Goal: Task Accomplishment & Management: Manage account settings

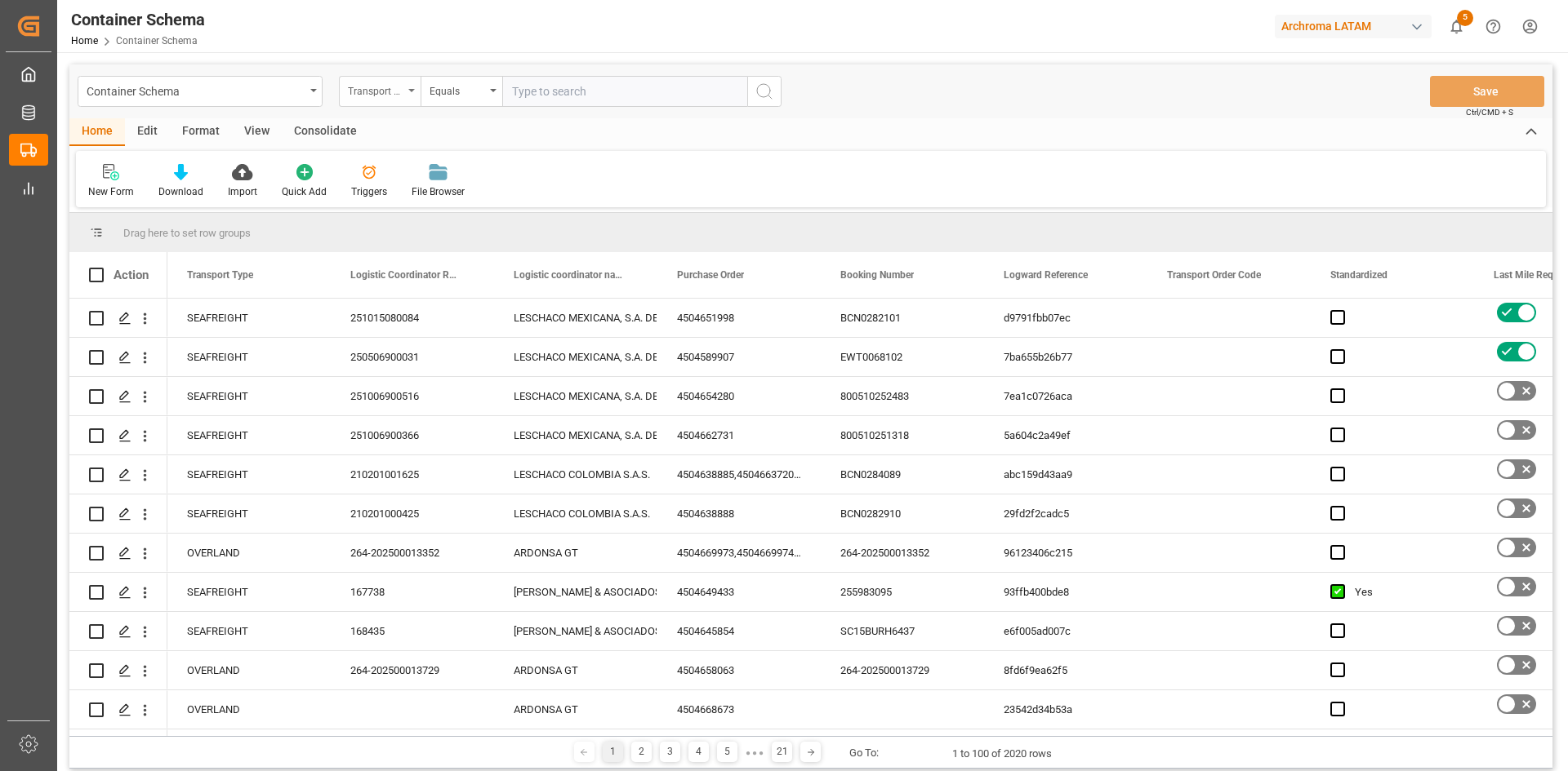
click at [390, 86] on div "Transport Type" at bounding box center [375, 89] width 55 height 19
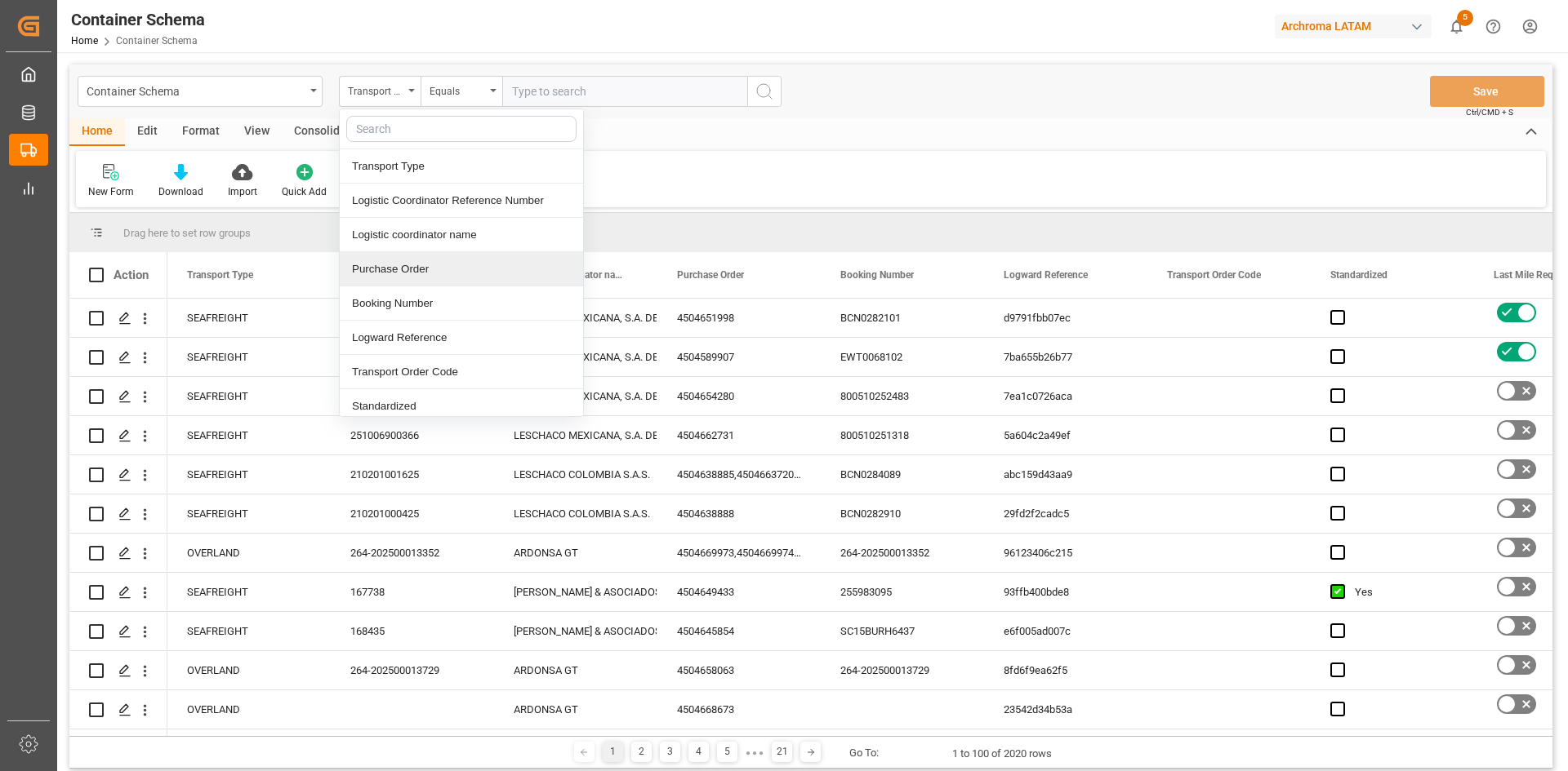
click at [436, 282] on div "Purchase Order" at bounding box center [461, 269] width 244 height 34
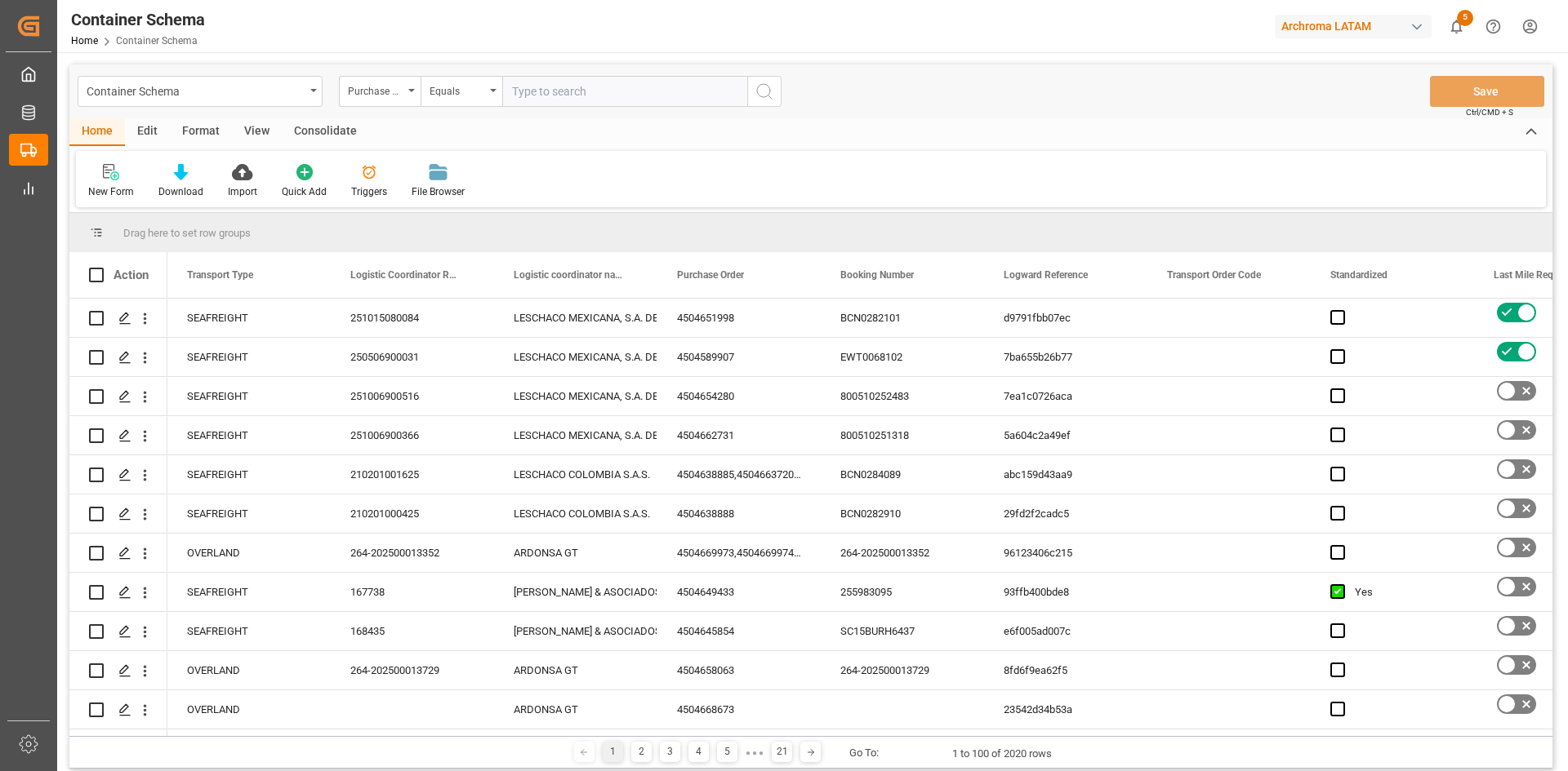
click at [522, 94] on input "text" at bounding box center [625, 91] width 245 height 31
paste input "4504656531"
type input "4504656531"
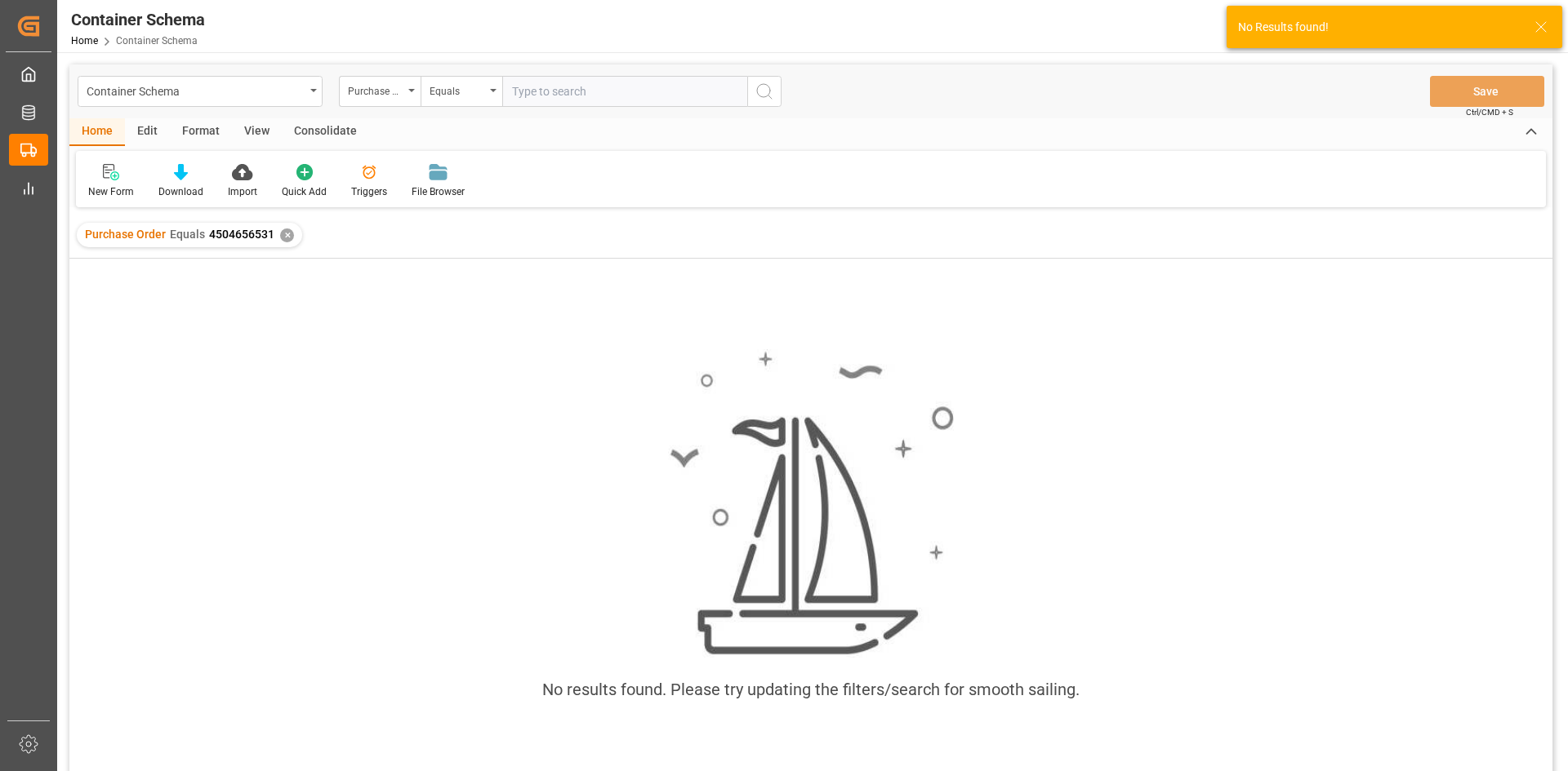
click at [285, 237] on div "✕" at bounding box center [287, 235] width 14 height 14
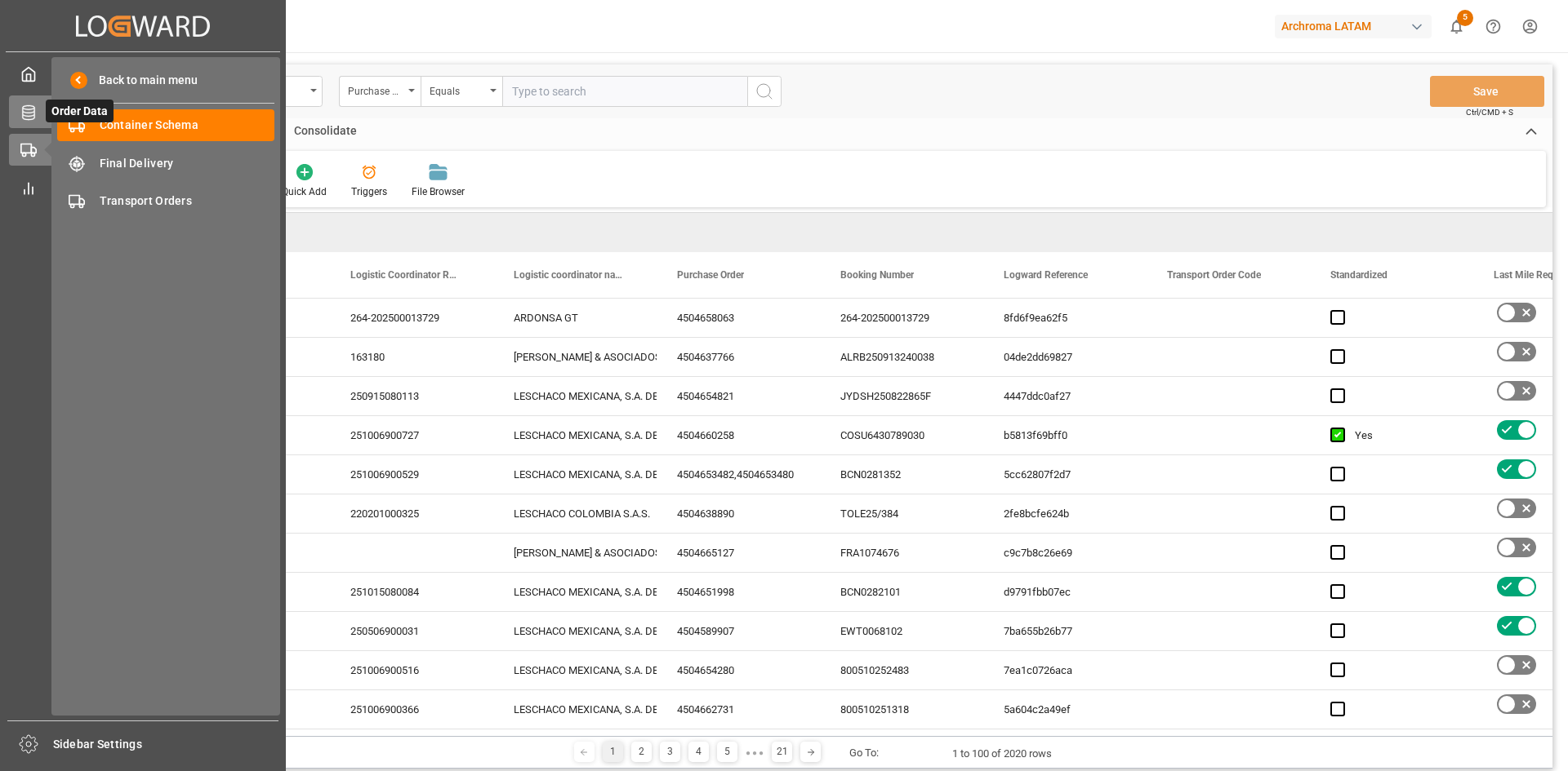
click at [41, 116] on icon at bounding box center [49, 112] width 17 height 17
click at [40, 116] on icon at bounding box center [49, 112] width 17 height 17
click at [33, 115] on icon at bounding box center [28, 112] width 16 height 16
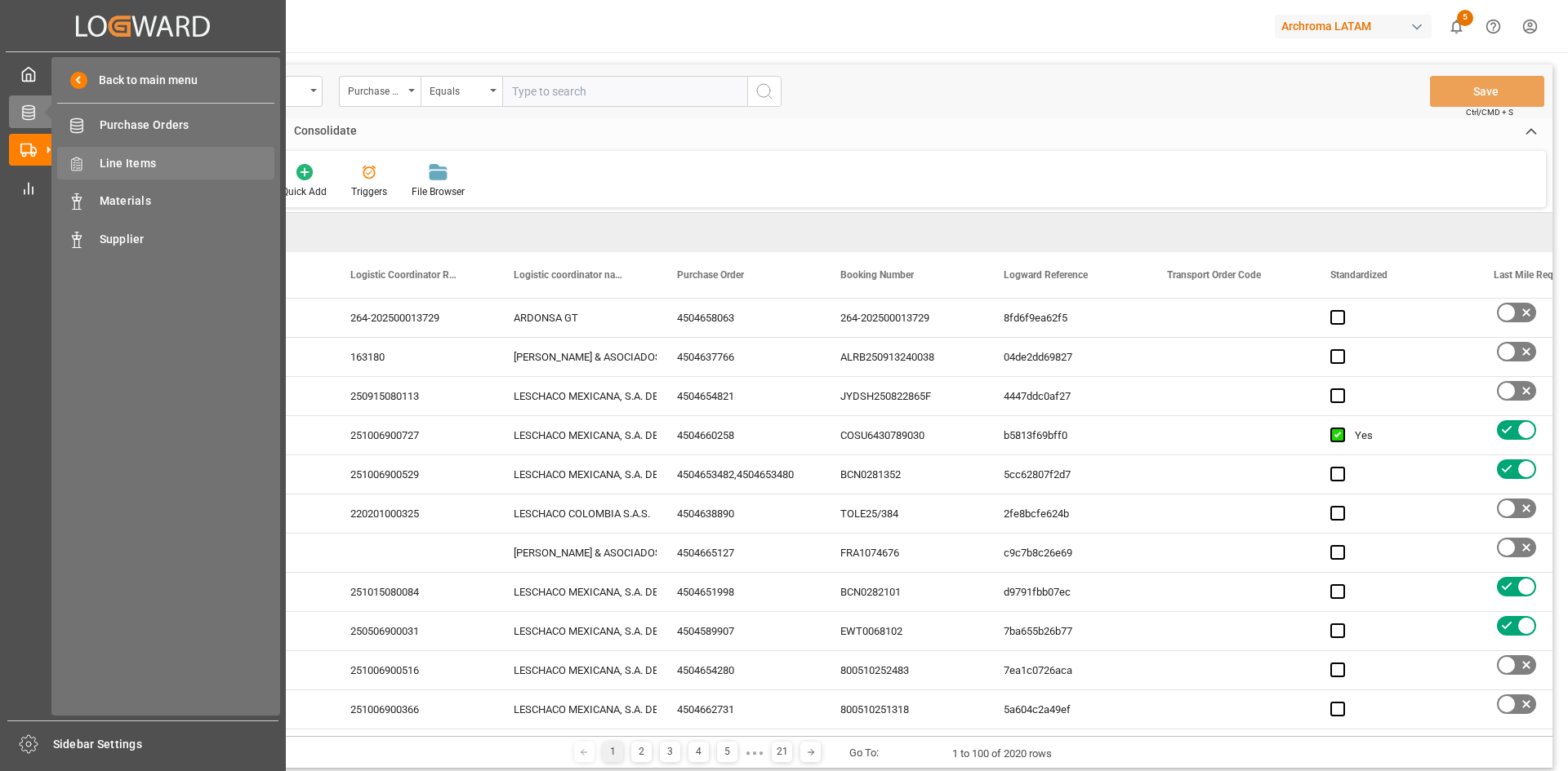
click at [140, 167] on span "Line Items" at bounding box center [187, 164] width 176 height 17
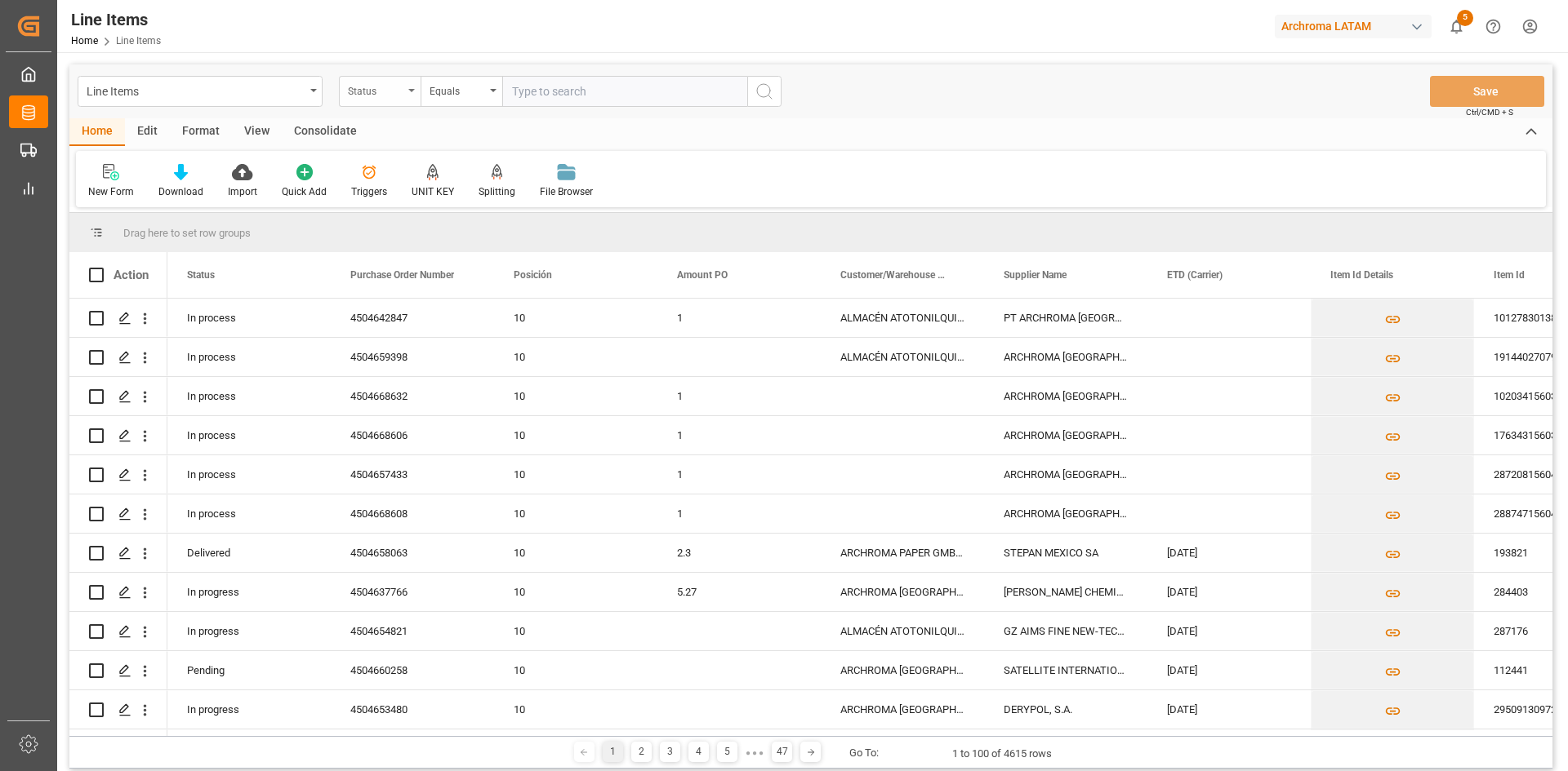
click at [379, 91] on div "Status" at bounding box center [375, 89] width 55 height 19
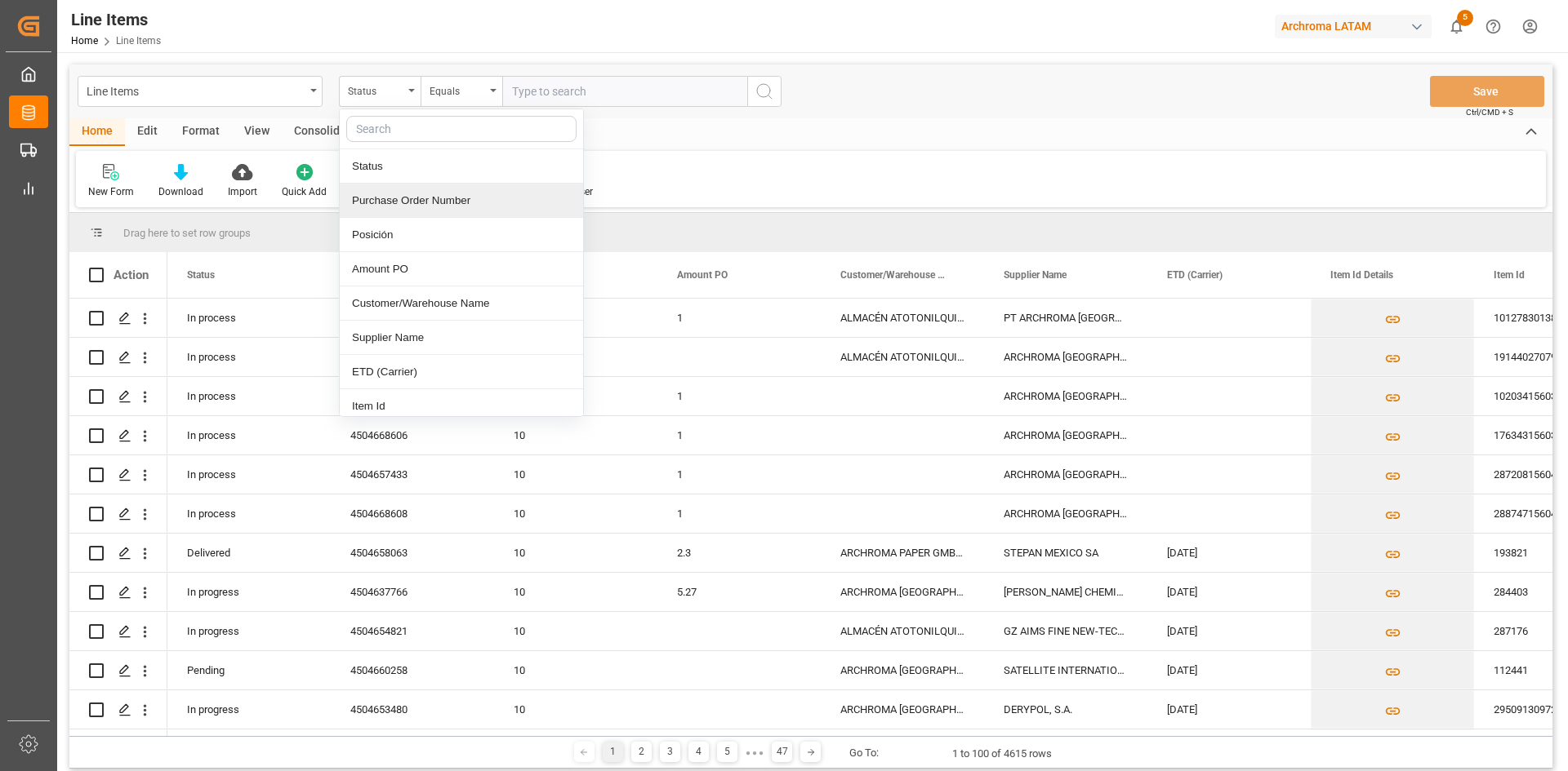
click at [436, 190] on div "Purchase Order Number" at bounding box center [461, 200] width 244 height 34
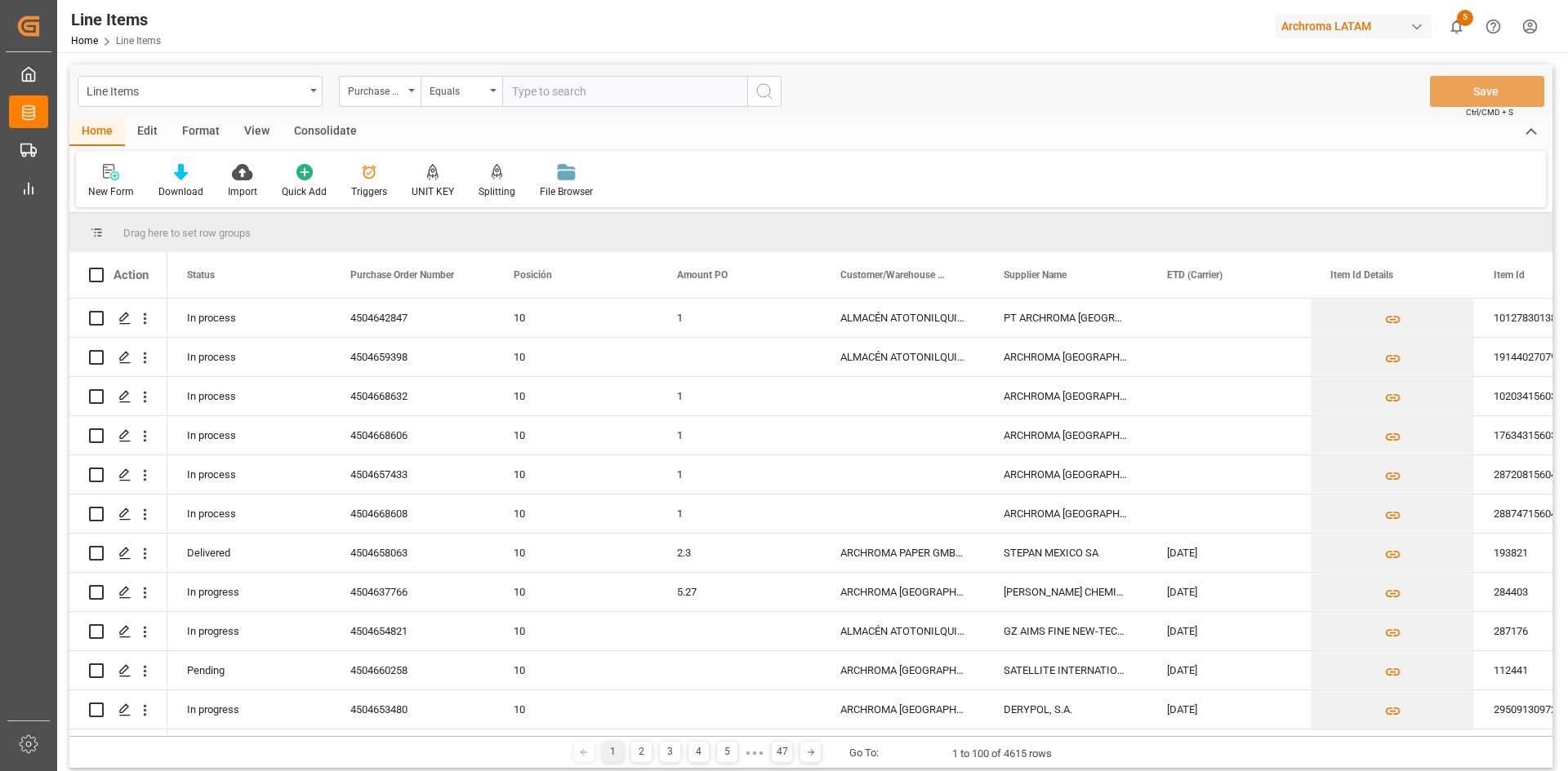
click at [545, 102] on input "text" at bounding box center [625, 91] width 245 height 31
paste input "4504656531"
type input "4504656531"
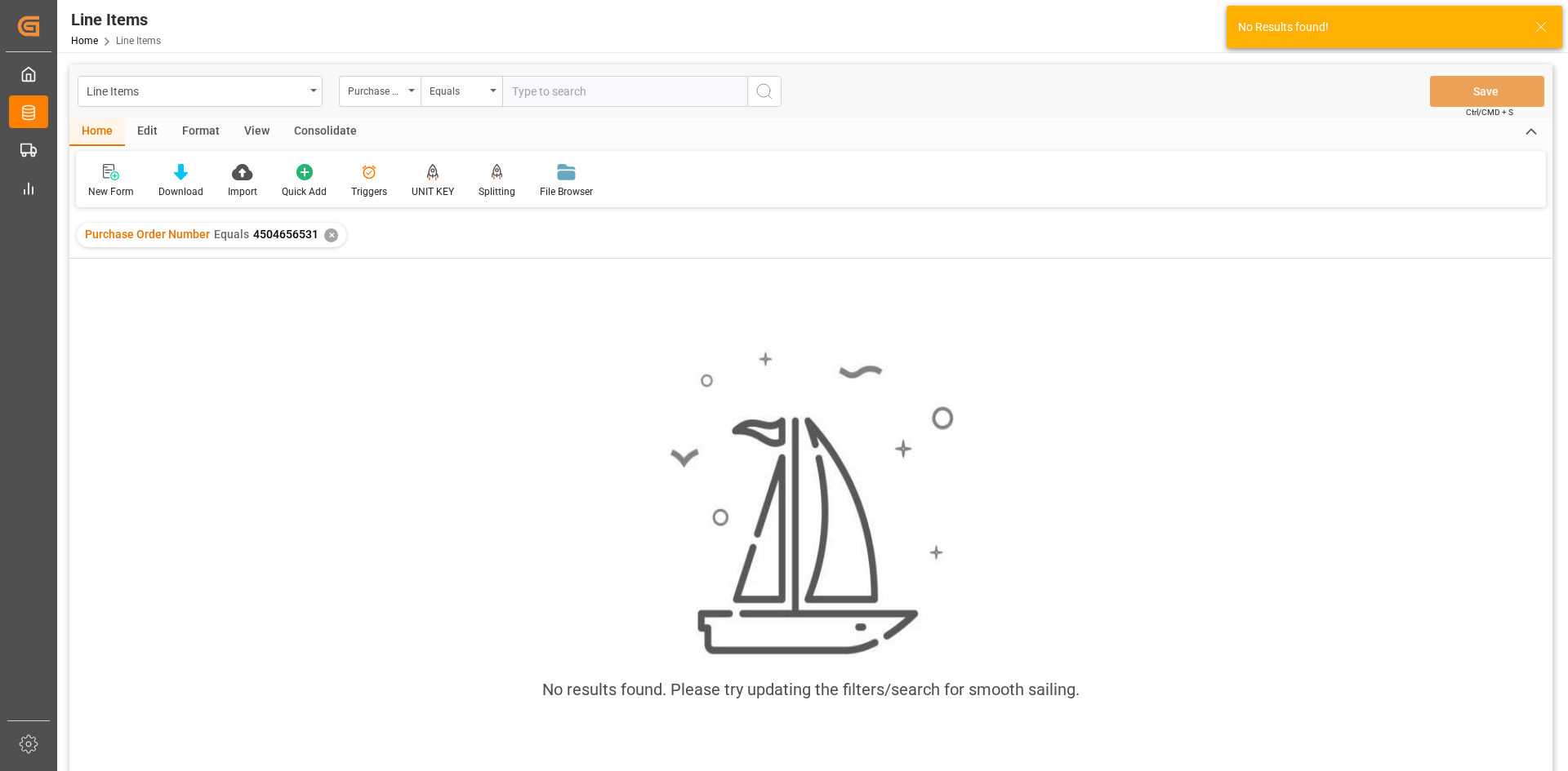
click at [325, 236] on div "✕" at bounding box center [331, 235] width 14 height 14
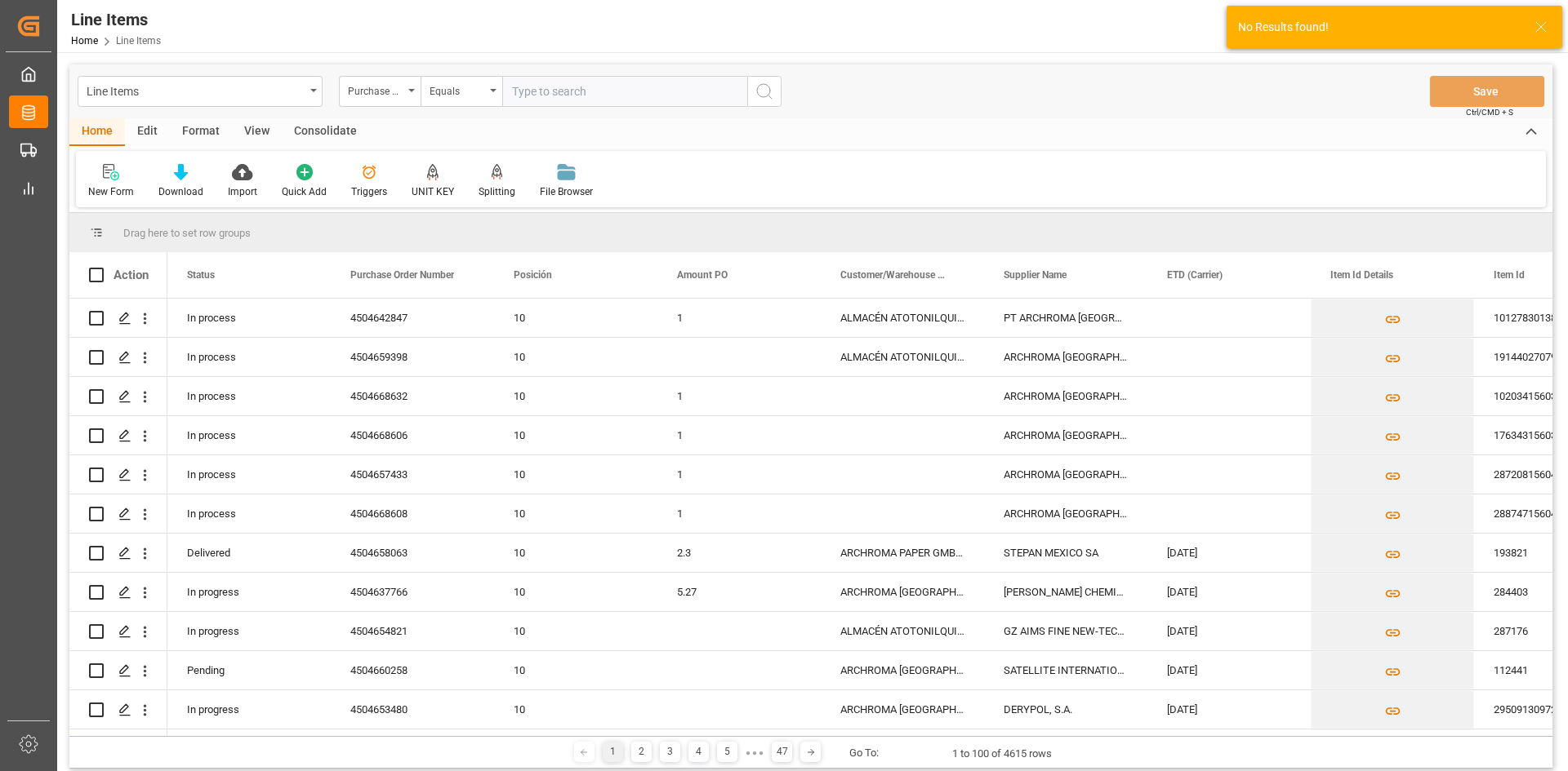
click at [572, 98] on input "text" at bounding box center [625, 91] width 245 height 31
paste input "4504656531"
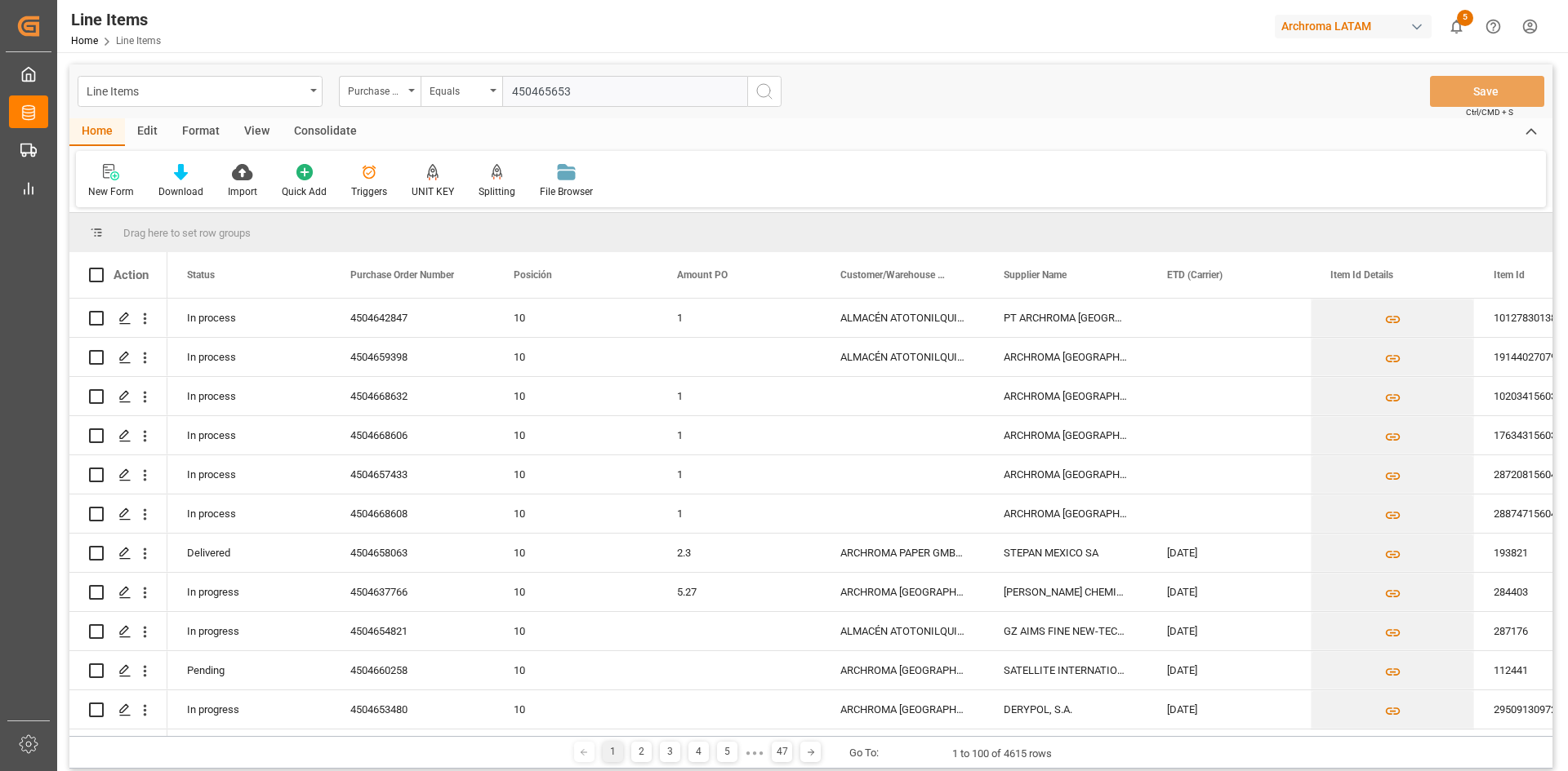
type input "4504656531"
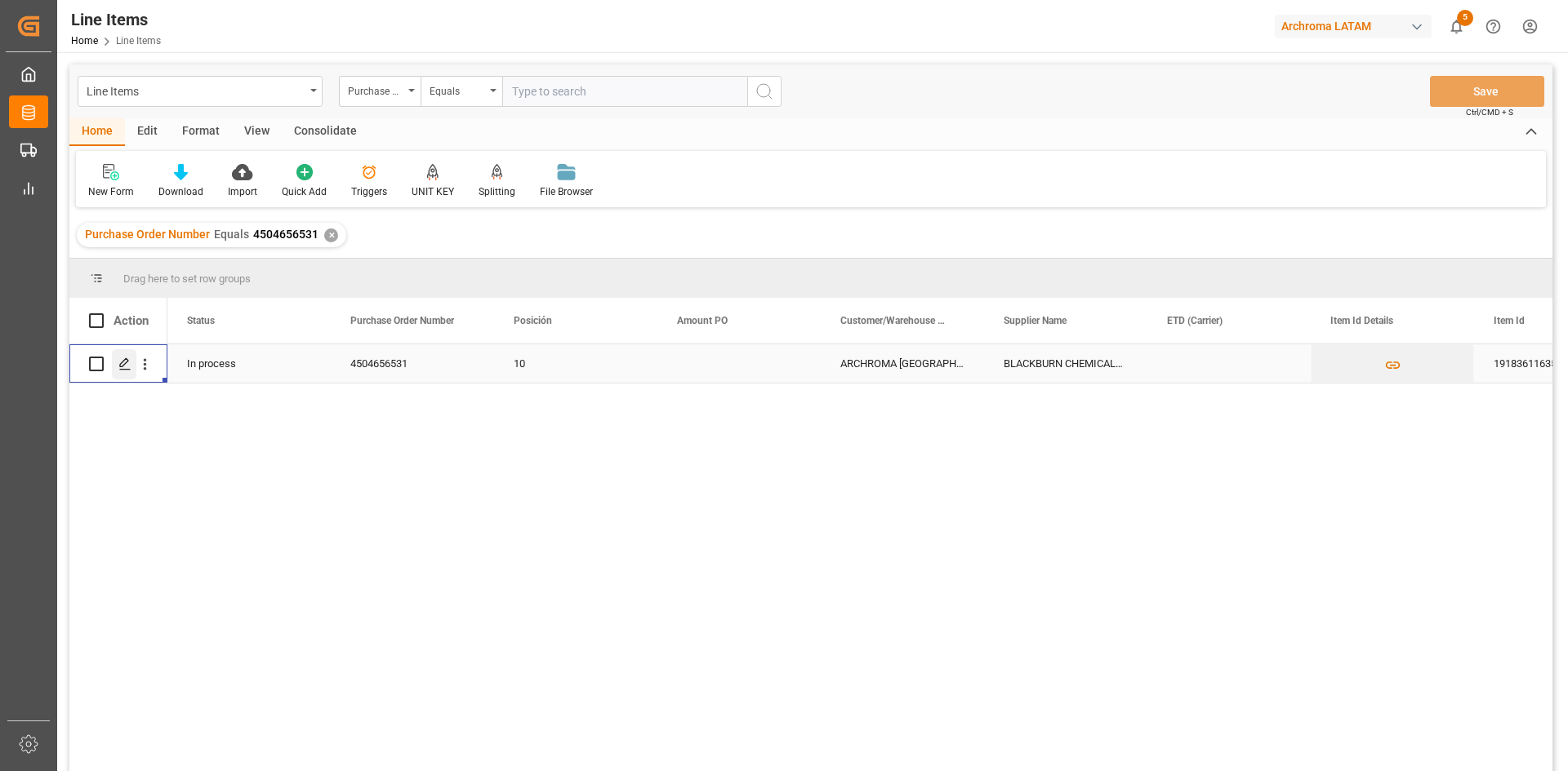
click at [123, 369] on icon "Press SPACE to select this row." at bounding box center [125, 364] width 13 height 13
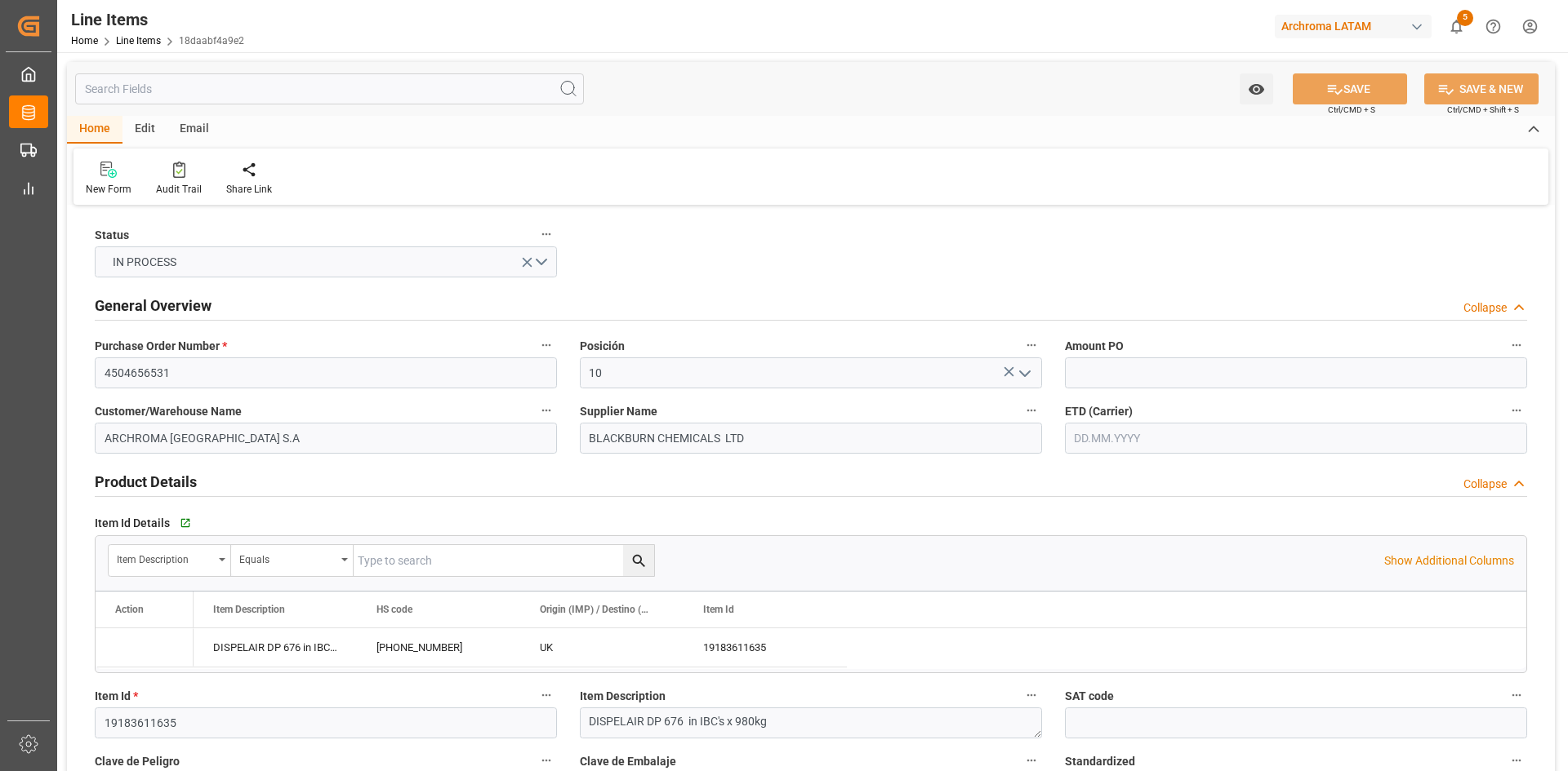
type input "18"
type input "17640"
type input "18666"
type input "24364.56"
type input "[PHONE_NUMBER]"
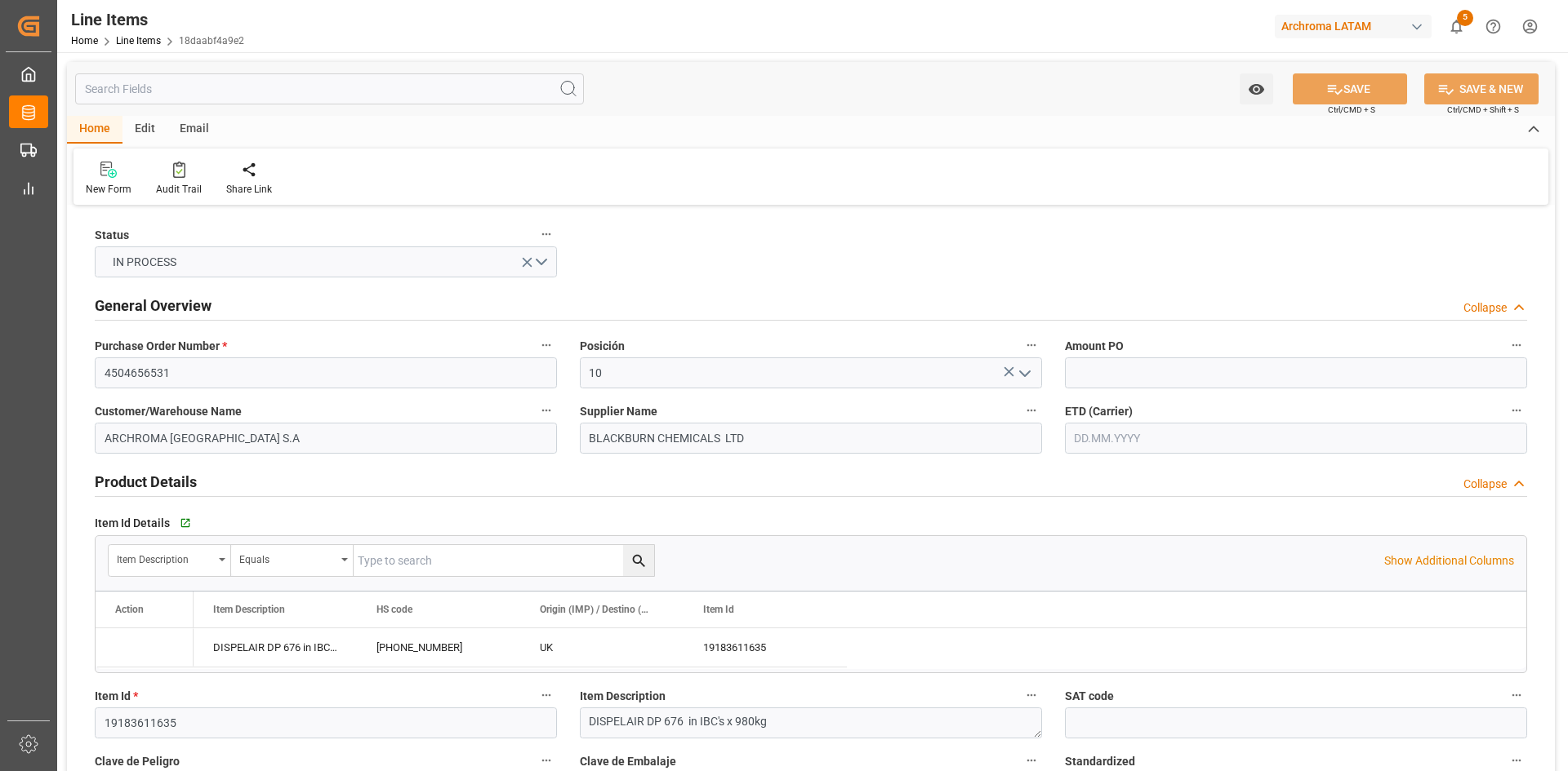
type input "[DATE]"
type input "[DATE] 21:32"
type input "[DATE] 15:05"
type input "[DATE]"
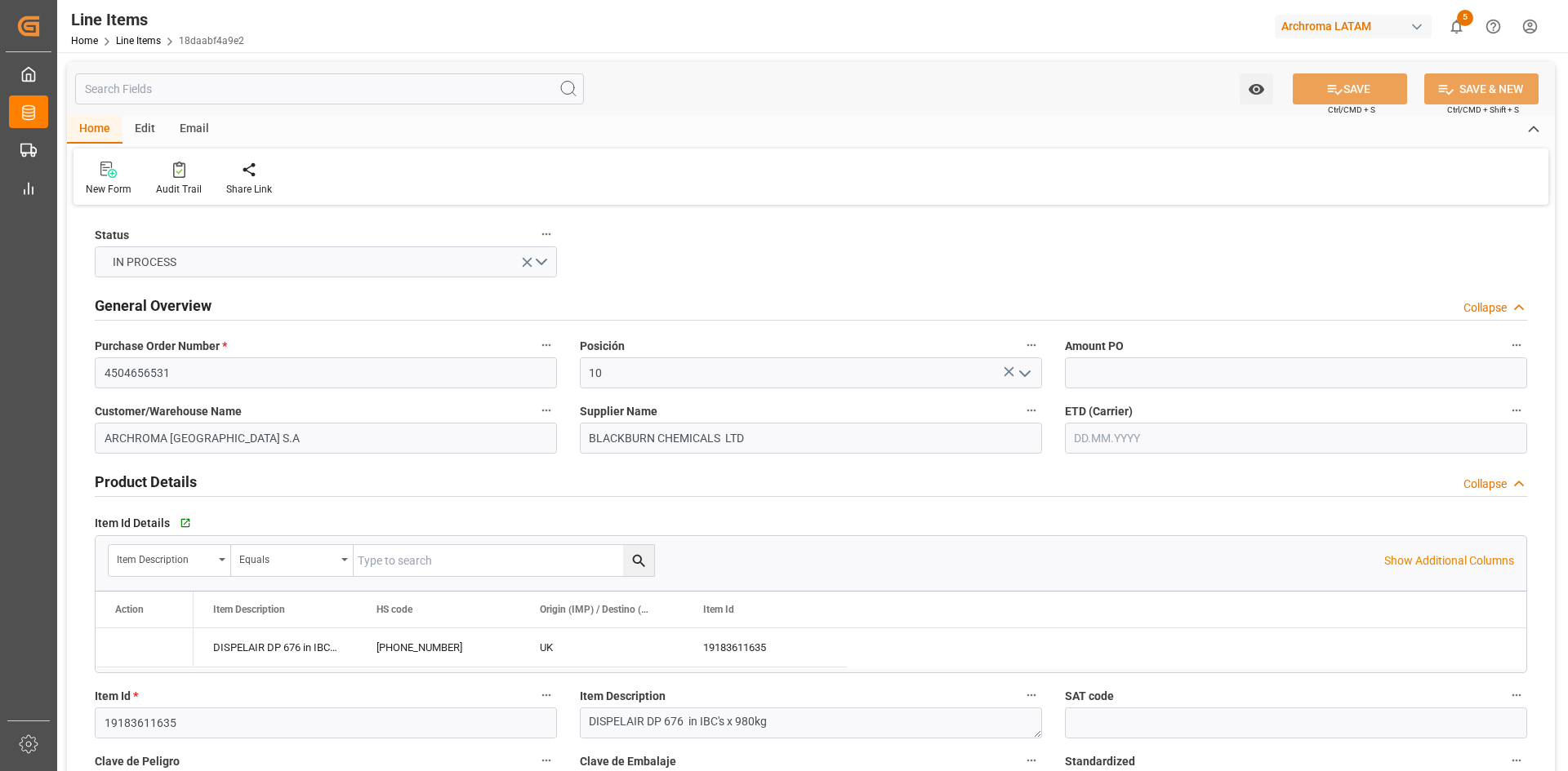
type input "[DATE]"
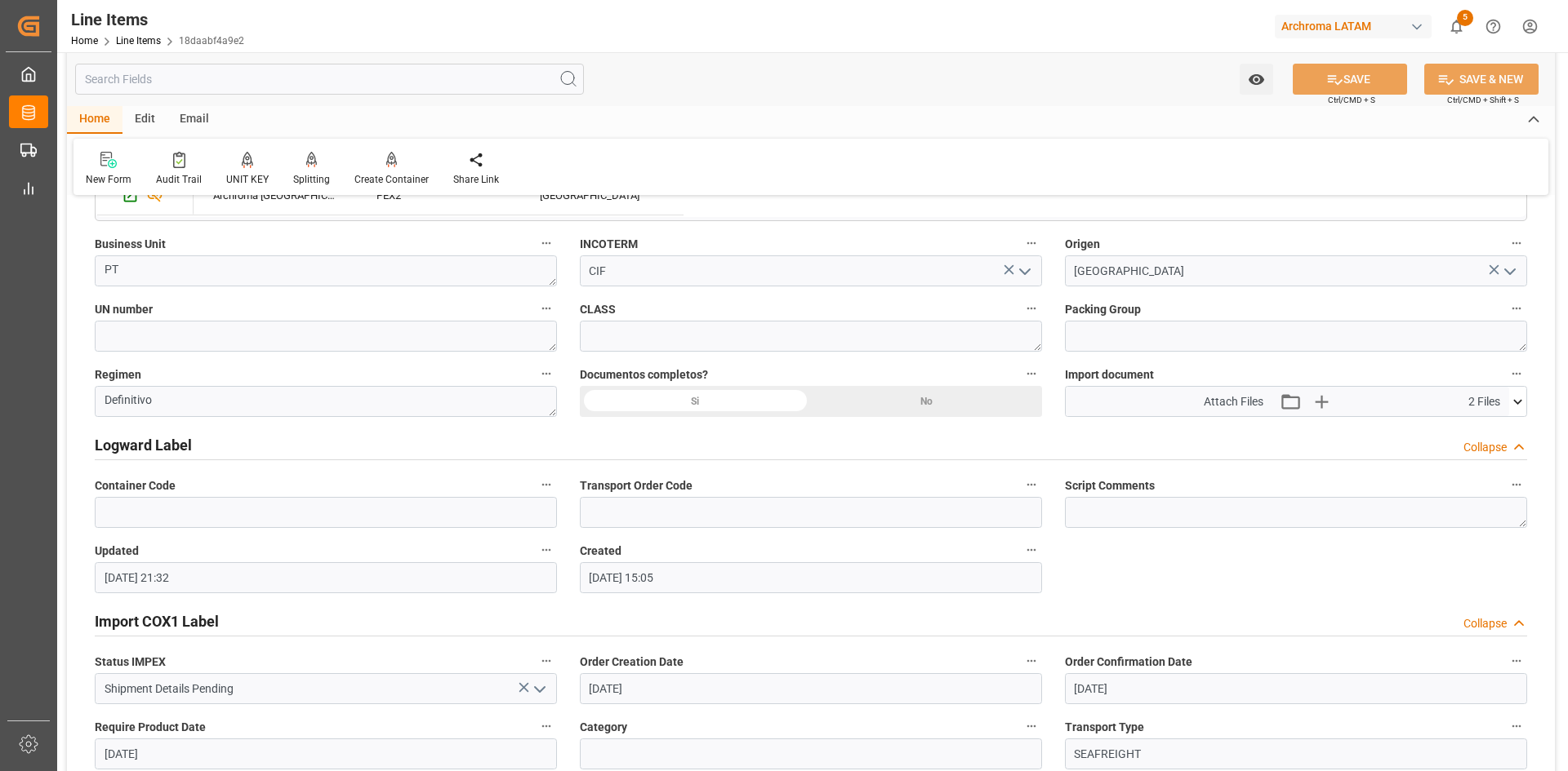
scroll to position [1142, 0]
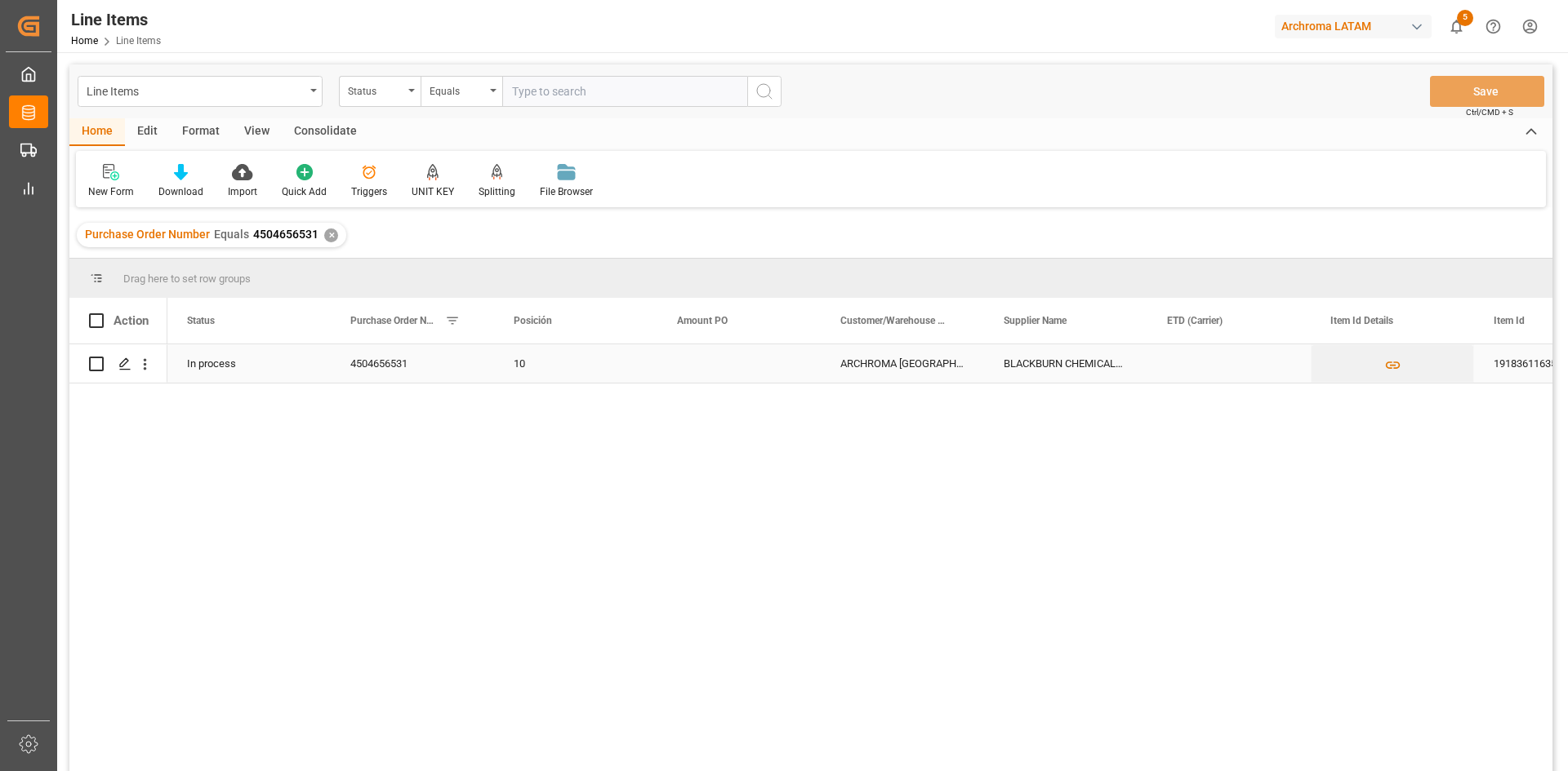
click at [94, 360] on input "Press Space to toggle row selection (unchecked)" at bounding box center [97, 364] width 15 height 15
checkbox input "true"
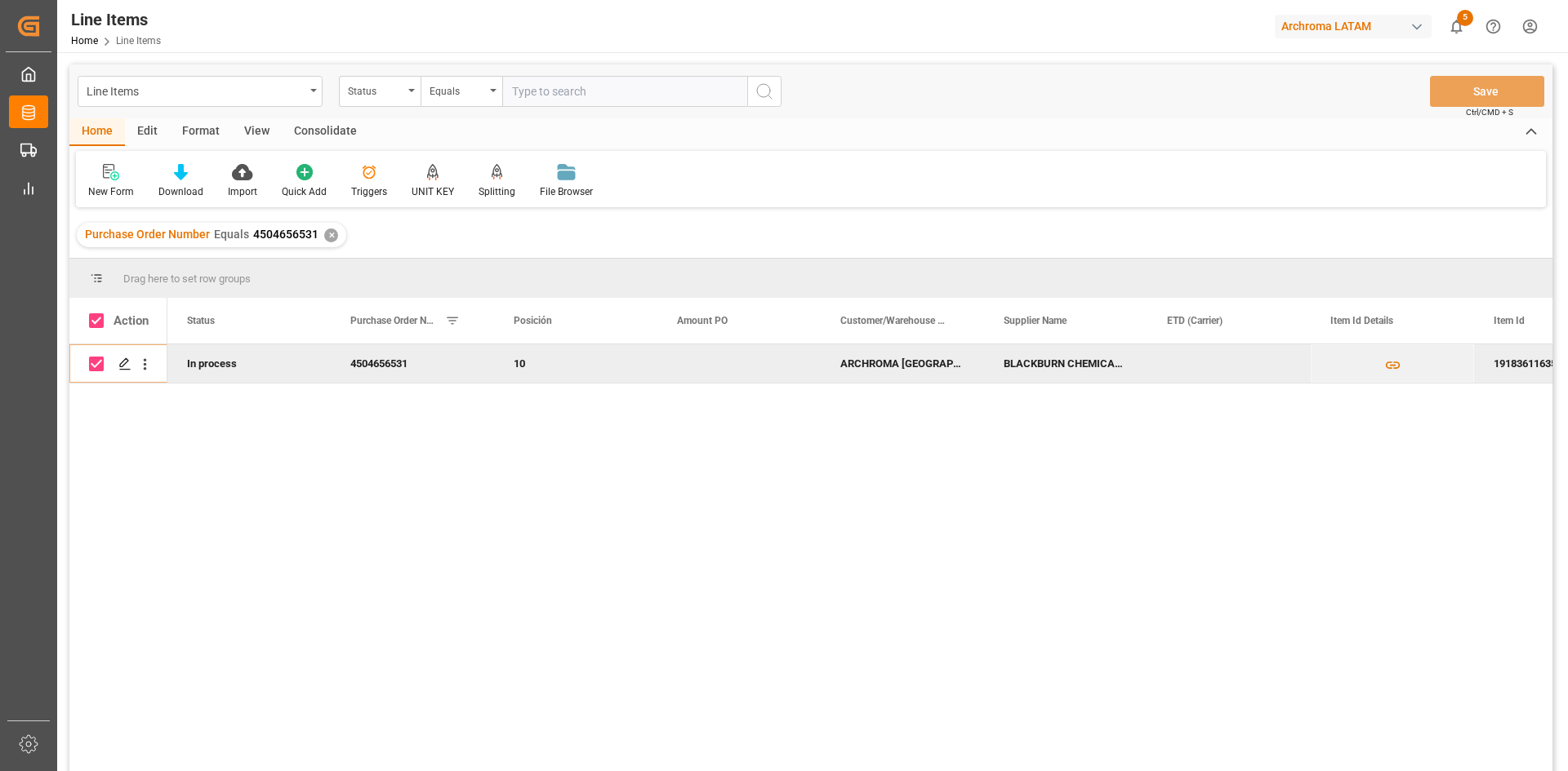
click at [339, 127] on div "Consolidate" at bounding box center [325, 133] width 87 height 28
click at [127, 182] on div "Consolidation List" at bounding box center [128, 181] width 104 height 36
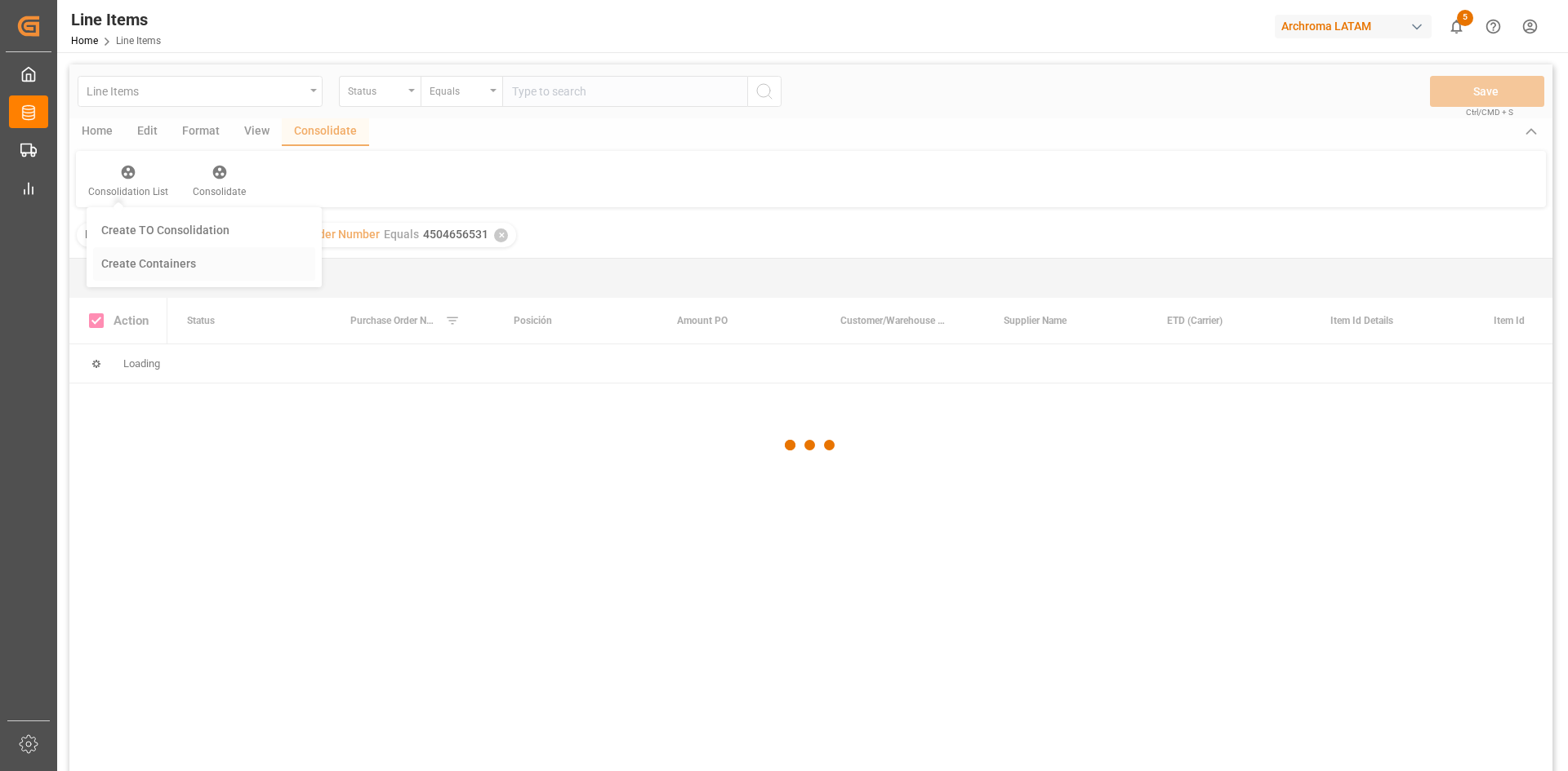
click at [204, 266] on div "Line Items Status Equals Save Ctrl/CMD + S Home Edit Format View Consolidate Co…" at bounding box center [811, 440] width 1483 height 750
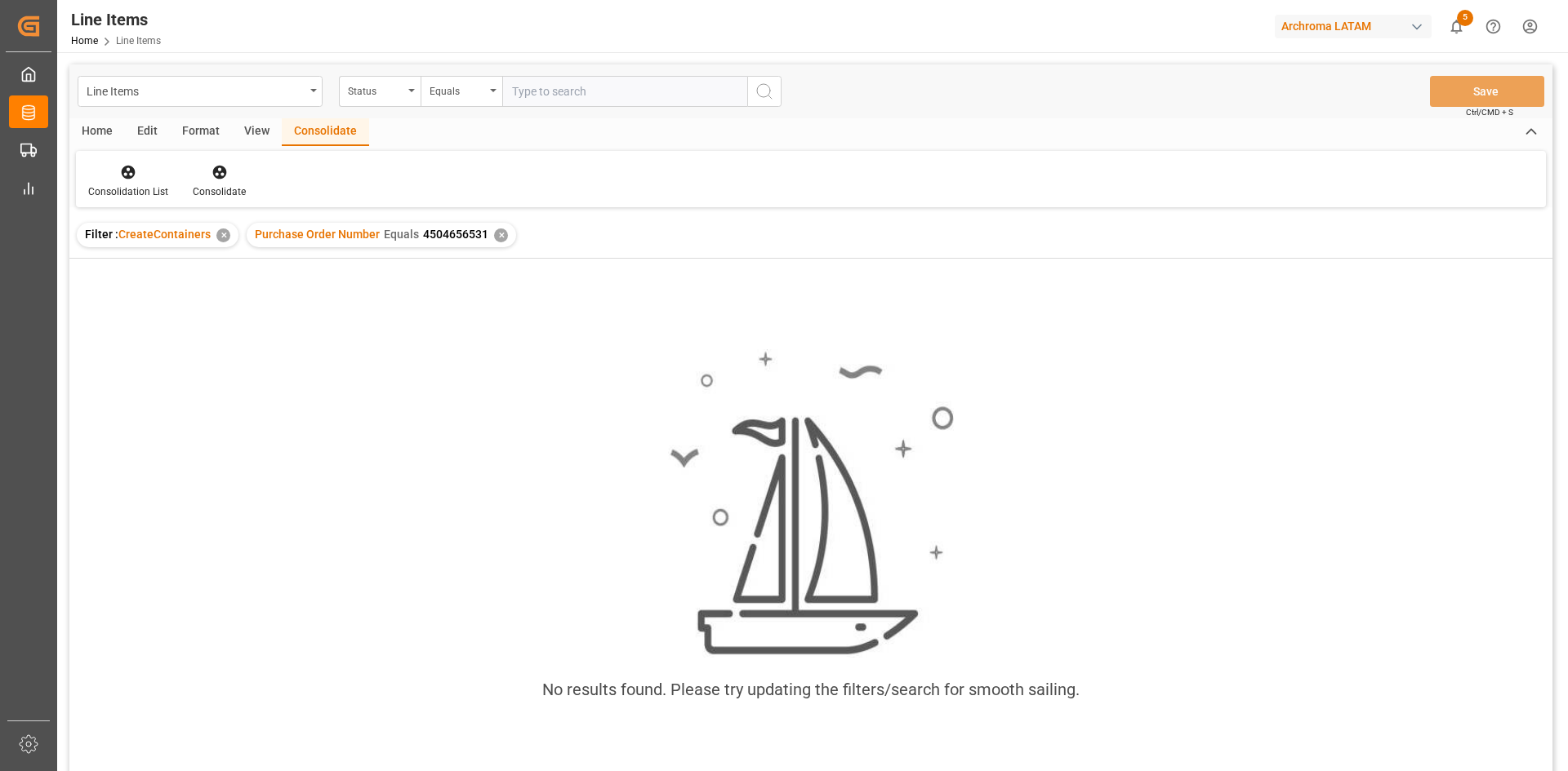
click at [220, 234] on div "✕" at bounding box center [223, 235] width 14 height 14
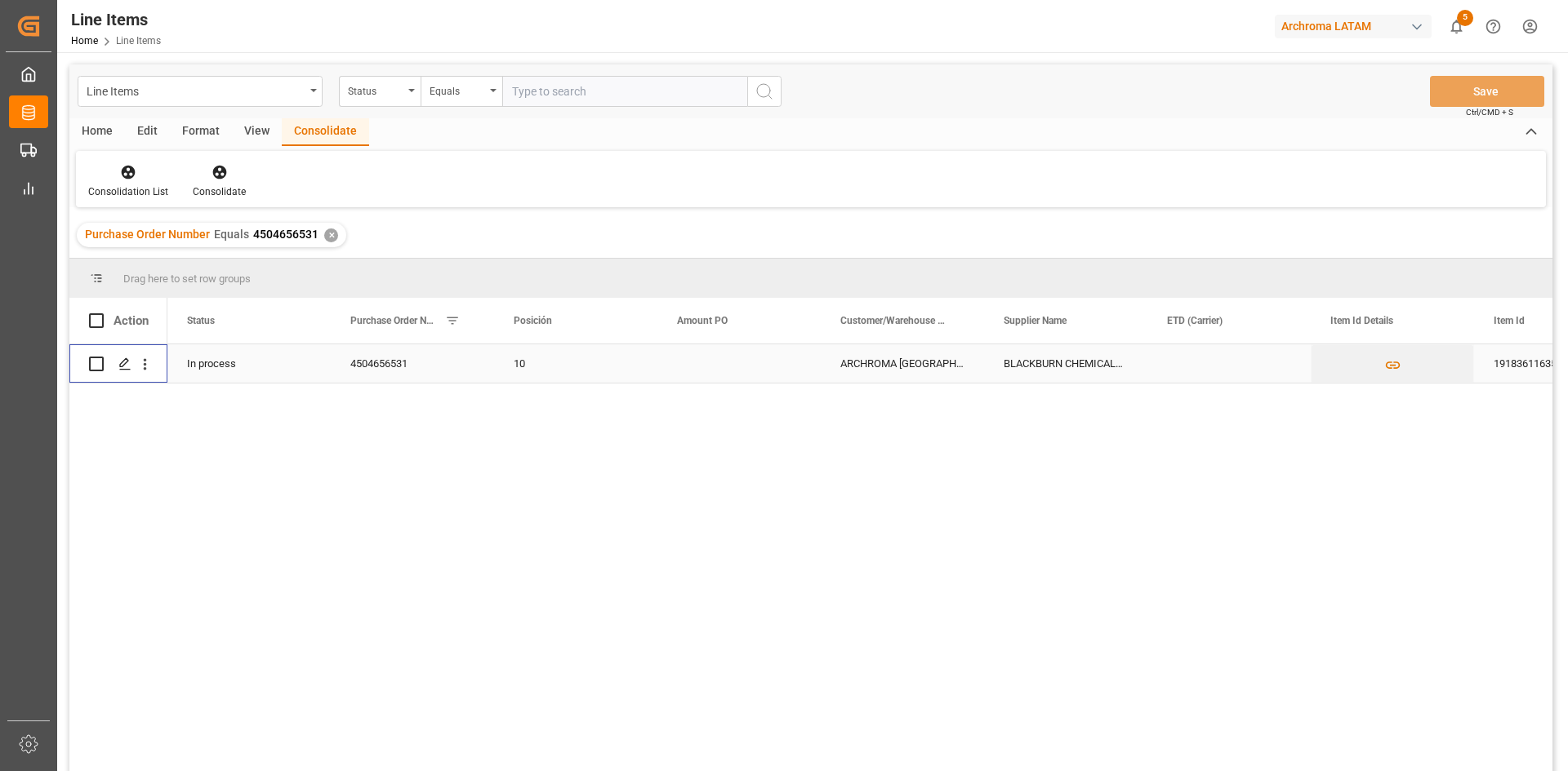
click at [98, 366] on input "Press Space to toggle row selection (unchecked)" at bounding box center [97, 364] width 15 height 15
checkbox input "true"
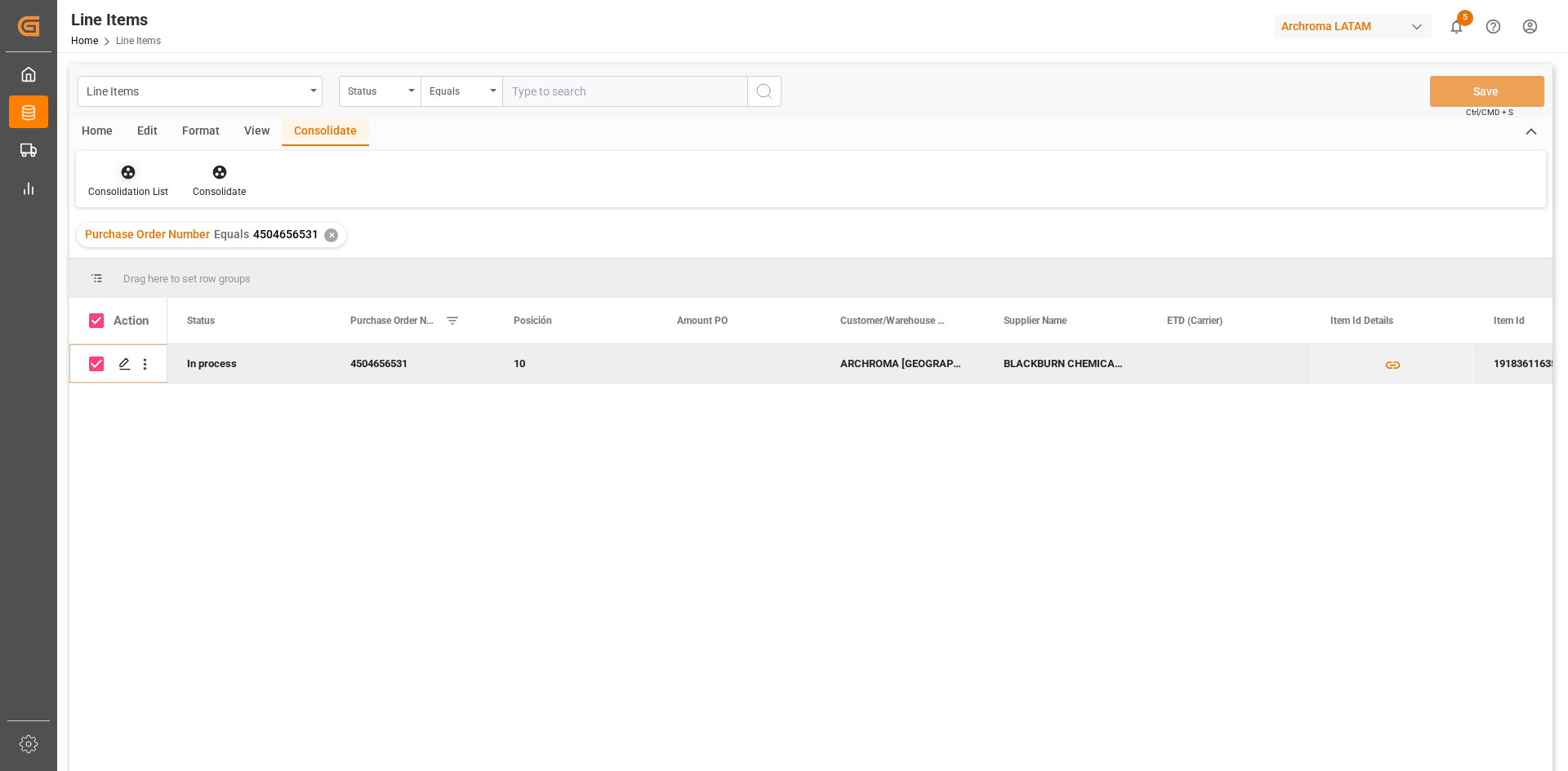
click at [127, 195] on div "Consolidation List" at bounding box center [128, 192] width 80 height 15
click at [146, 218] on div "Line Items Status Equals Save Ctrl/CMD + S Home Edit Format View Consolidate Co…" at bounding box center [811, 440] width 1483 height 750
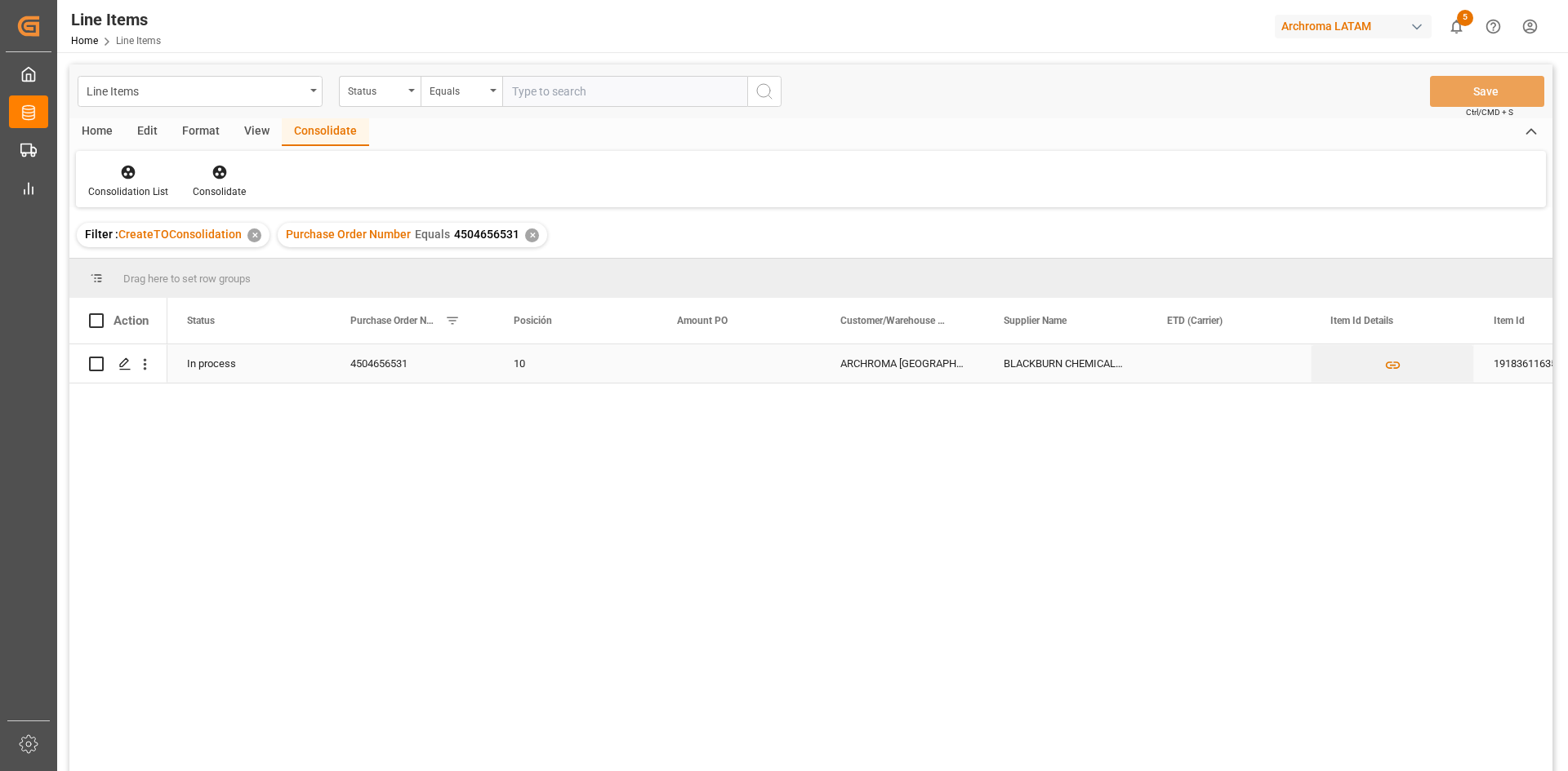
click at [97, 360] on input "Press Space to toggle row selection (unchecked)" at bounding box center [97, 364] width 15 height 15
checkbox input "true"
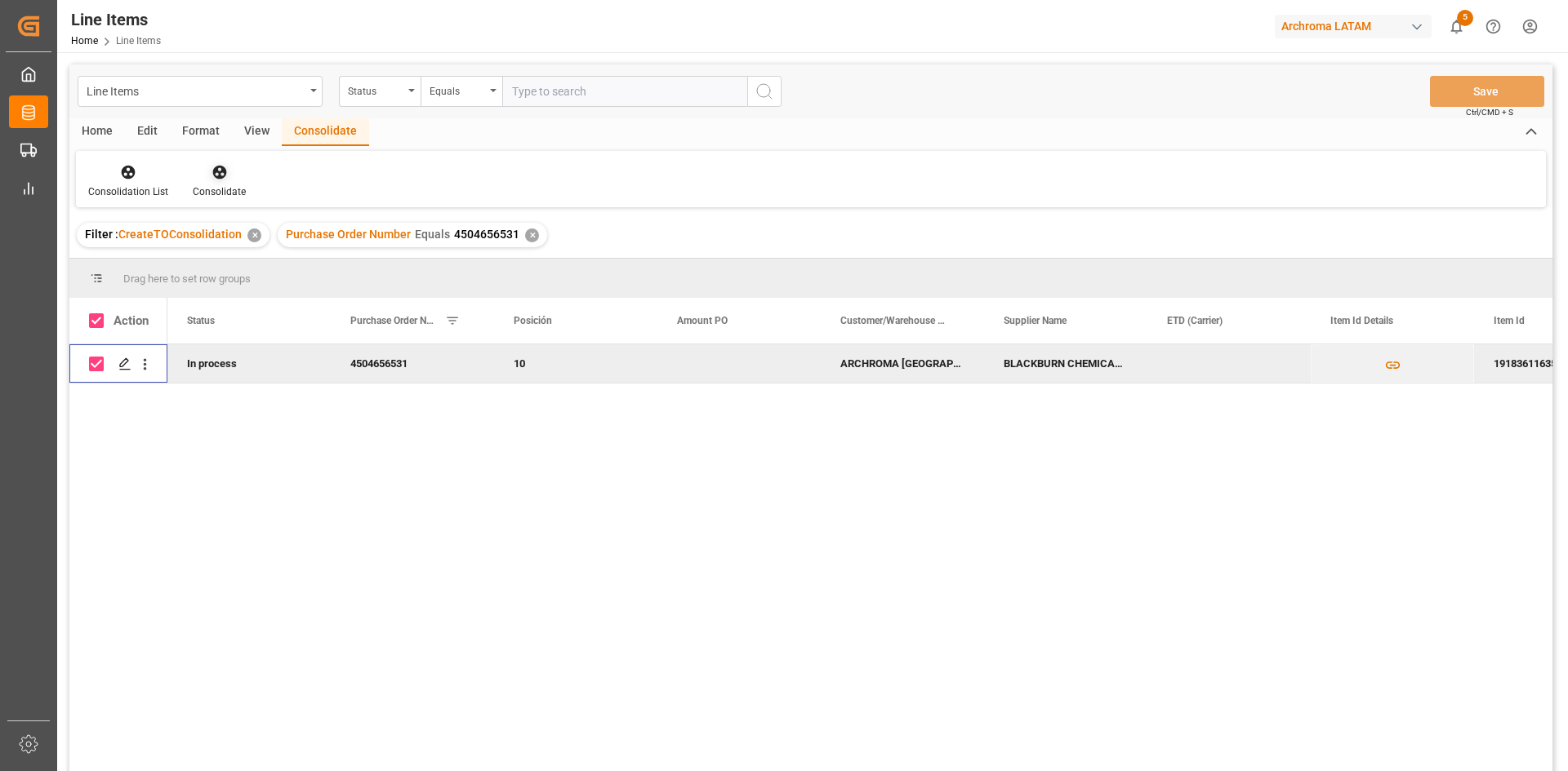
click at [220, 171] on icon at bounding box center [219, 172] width 14 height 14
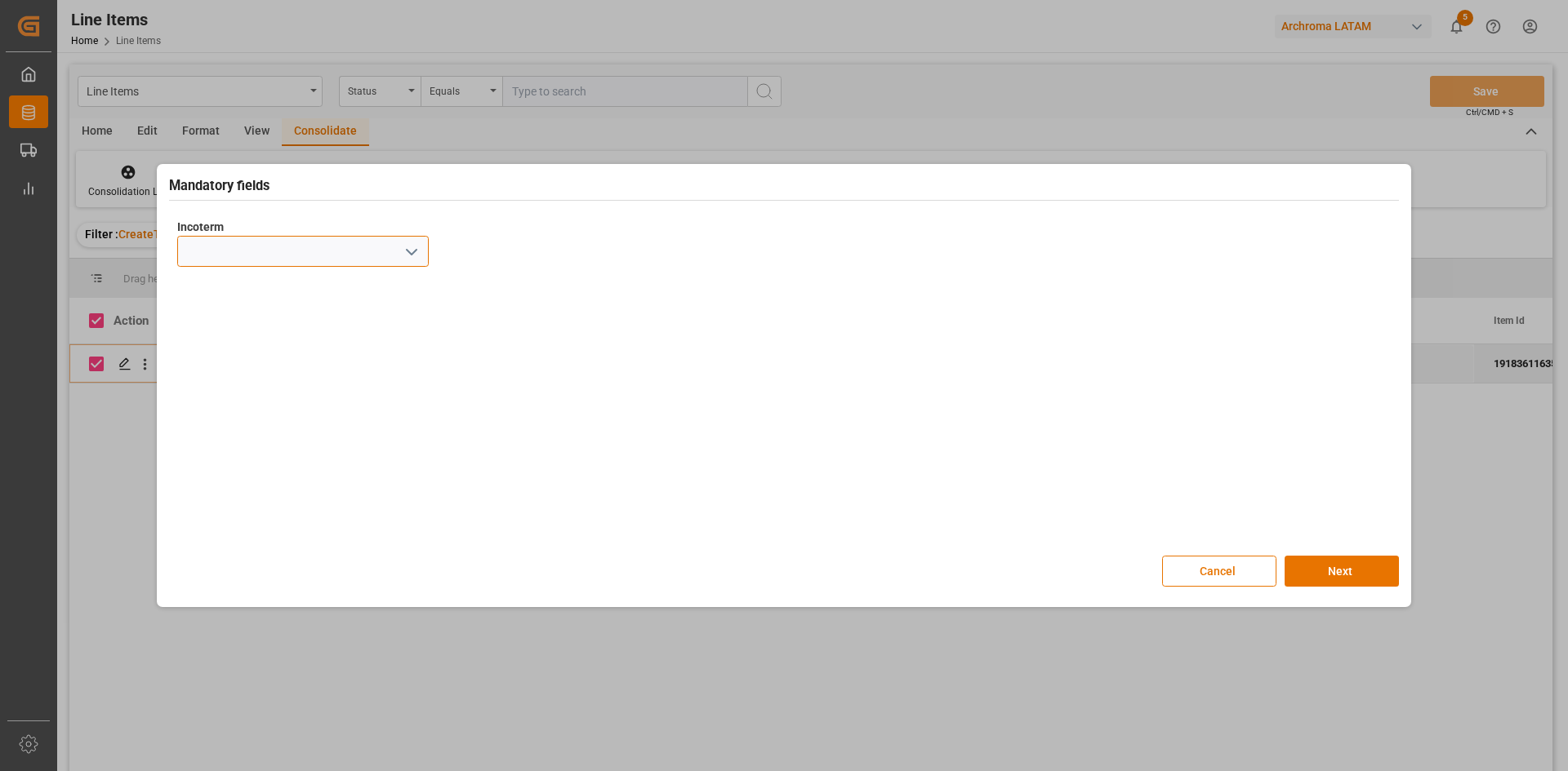
click at [420, 251] on div at bounding box center [302, 251] width 251 height 31
click at [420, 251] on icon "open menu" at bounding box center [411, 252] width 20 height 20
click at [263, 446] on div "CFR" at bounding box center [303, 434] width 250 height 37
type input "CFR"
click at [1337, 567] on button "Next" at bounding box center [1342, 571] width 115 height 31
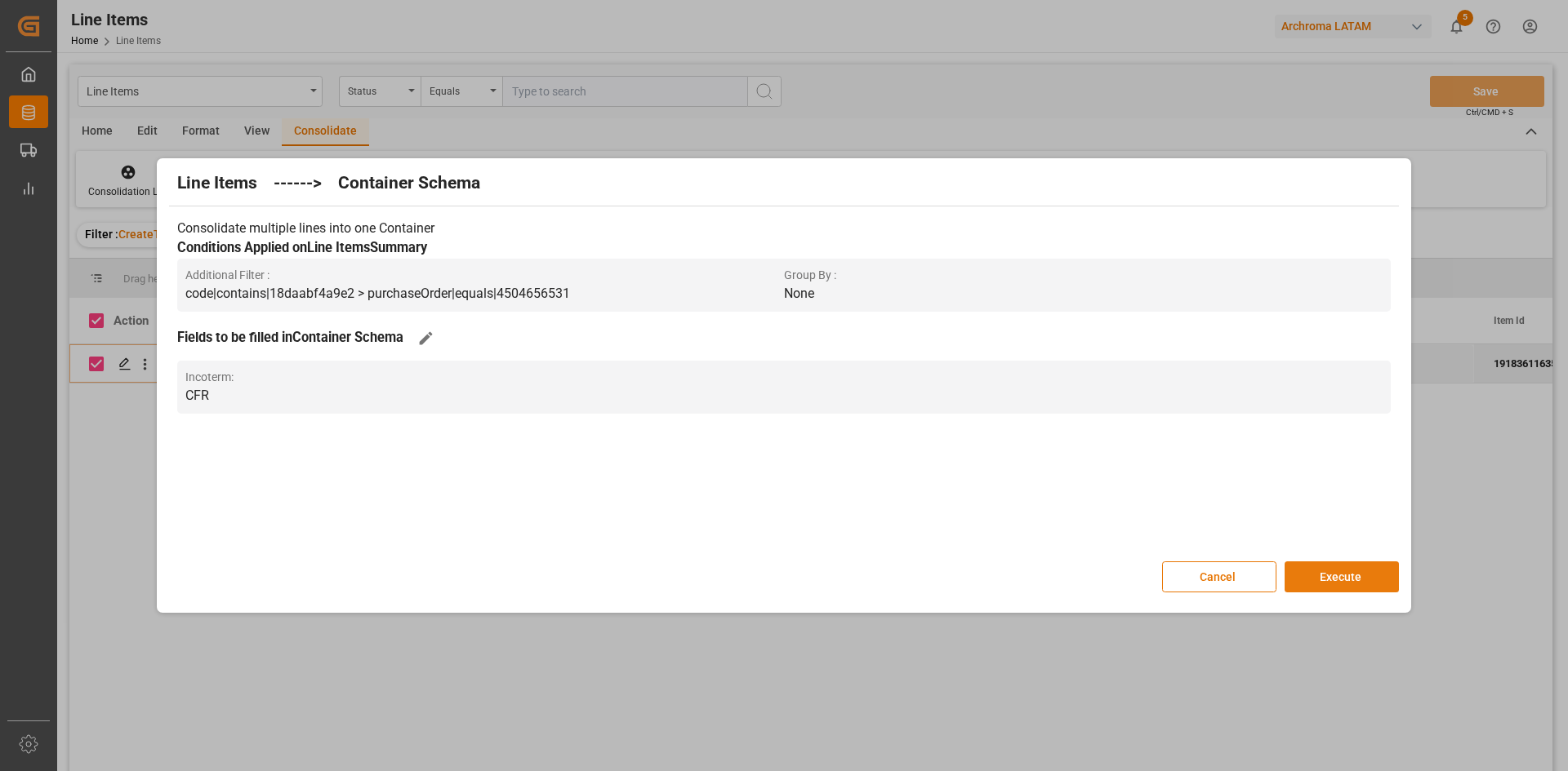
click at [1370, 567] on button "Execute" at bounding box center [1342, 576] width 115 height 31
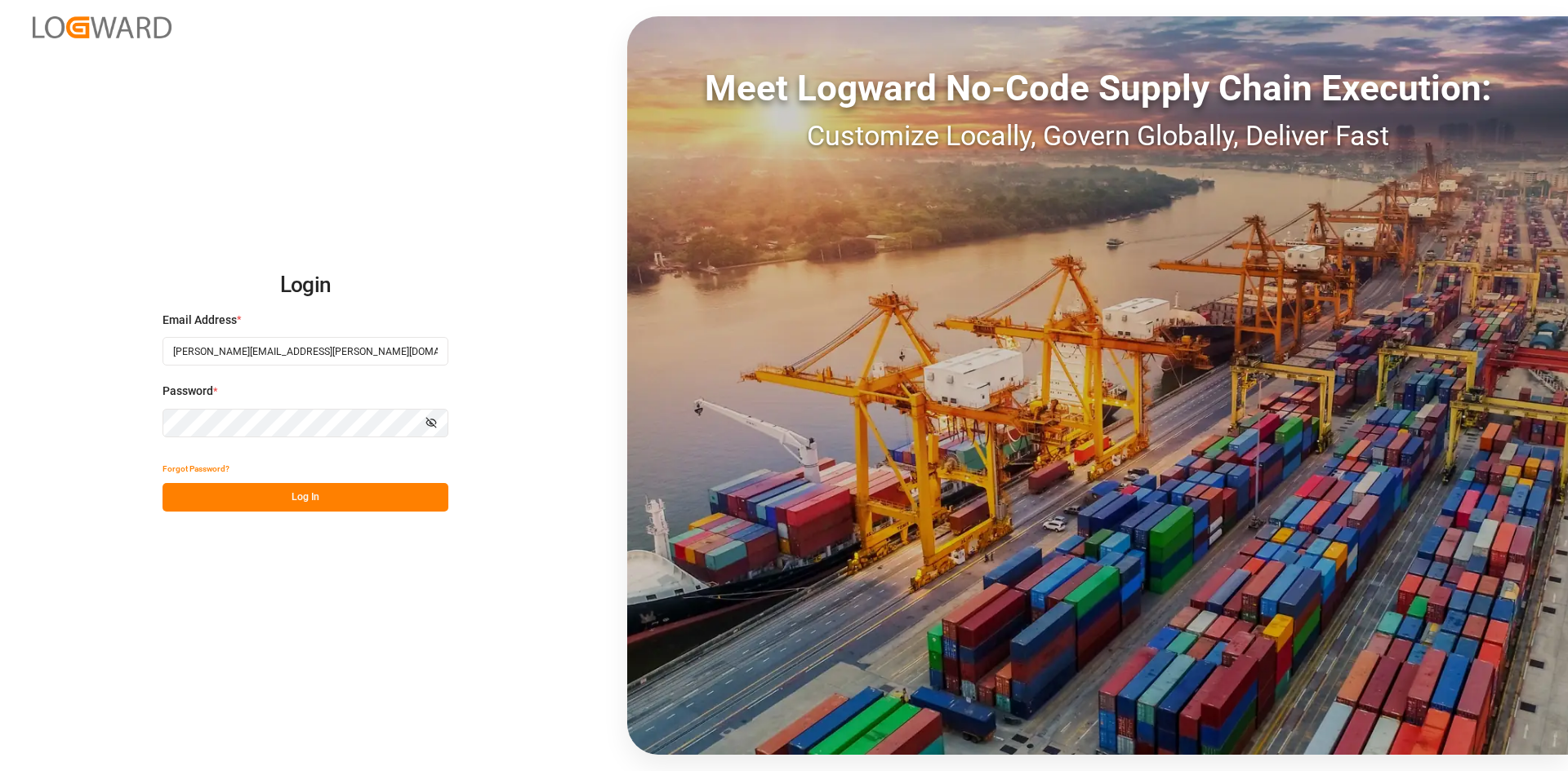
click at [330, 493] on button "Log In" at bounding box center [306, 497] width 286 height 28
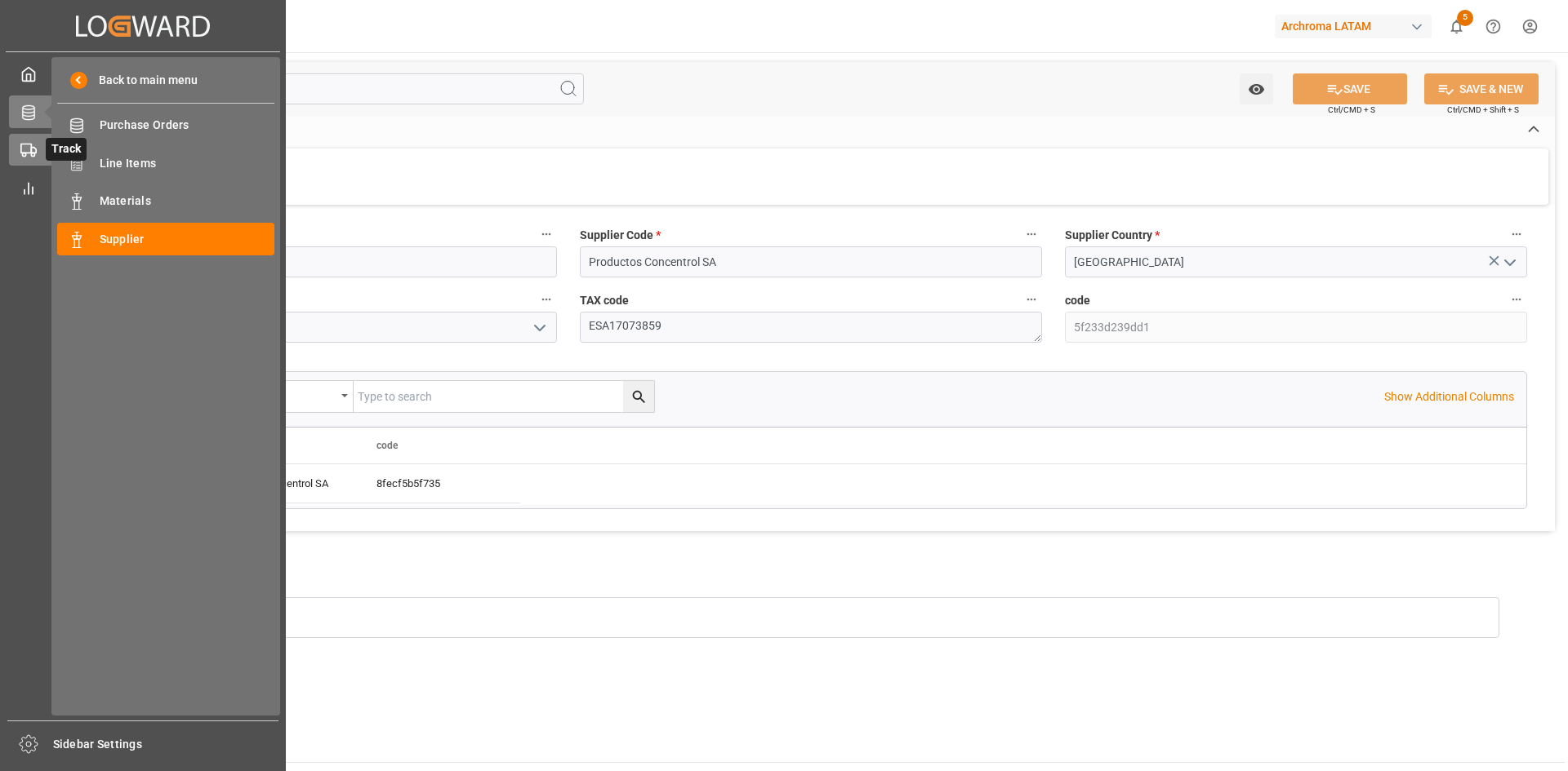
click at [34, 156] on circle at bounding box center [32, 154] width 3 height 3
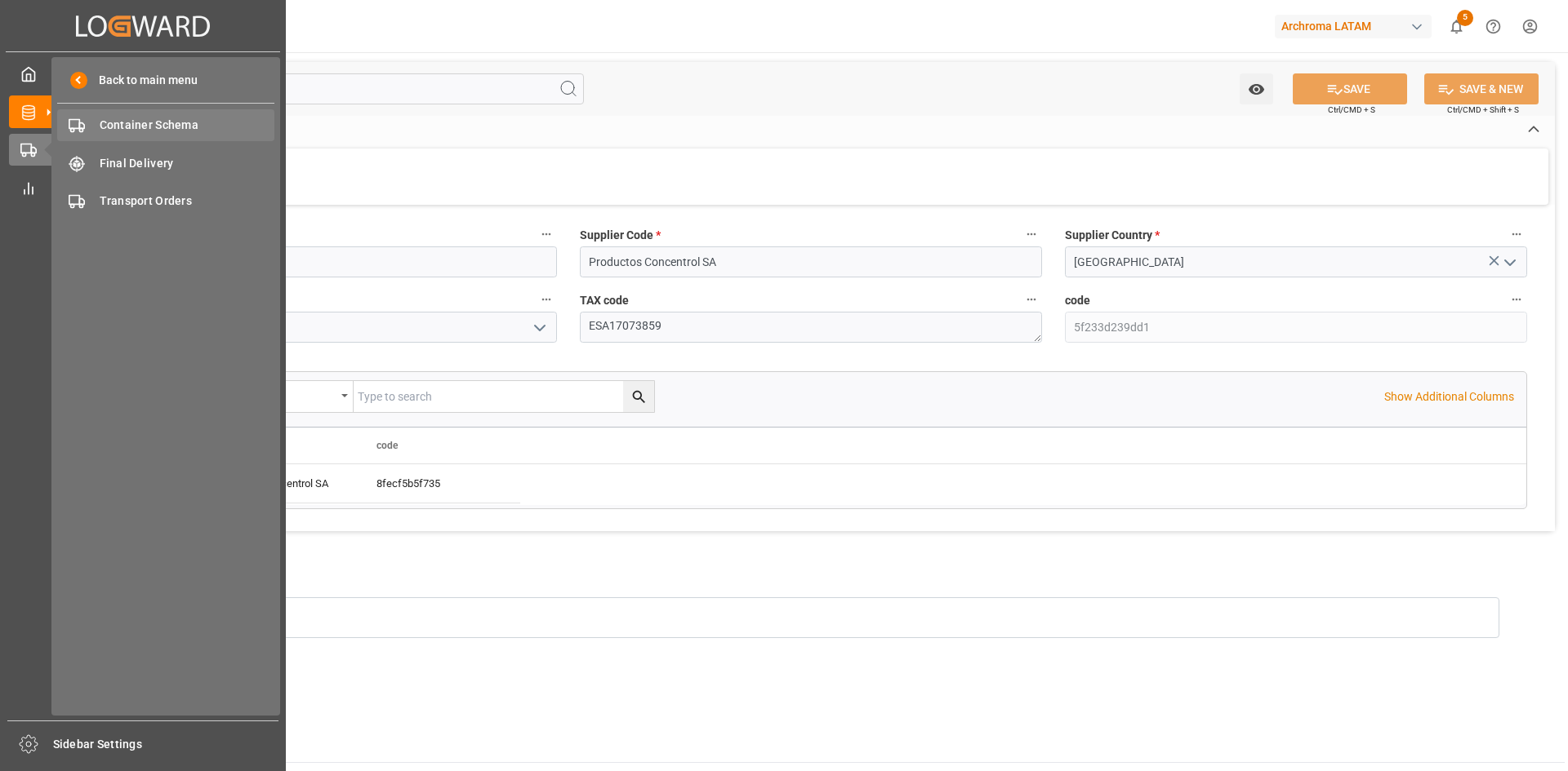
click at [179, 119] on span "Container Schema" at bounding box center [187, 125] width 176 height 17
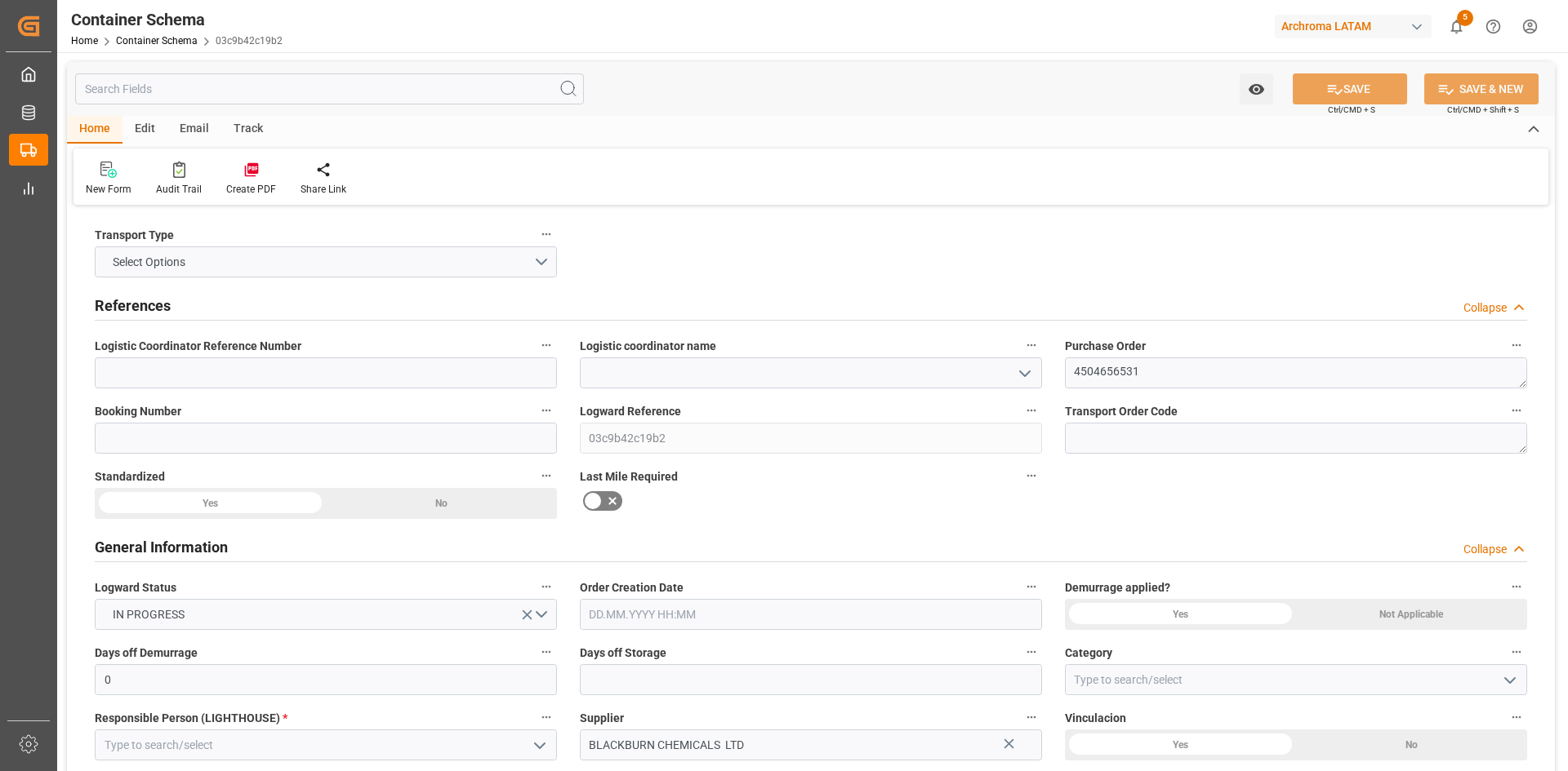
type input "0"
type input "1"
type input "18"
type input "17640"
type input "18666"
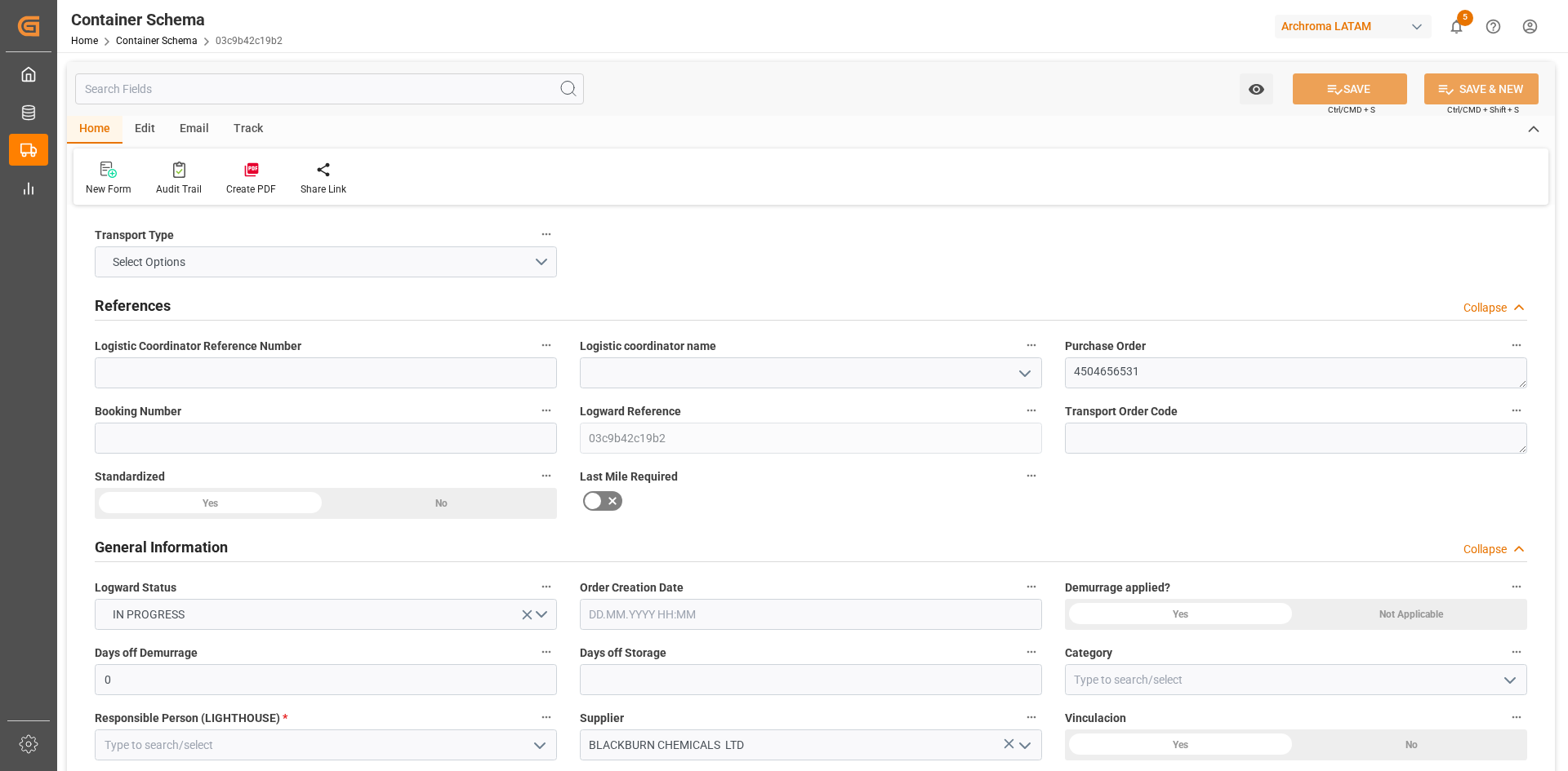
click at [1032, 373] on icon "open menu" at bounding box center [1024, 373] width 20 height 20
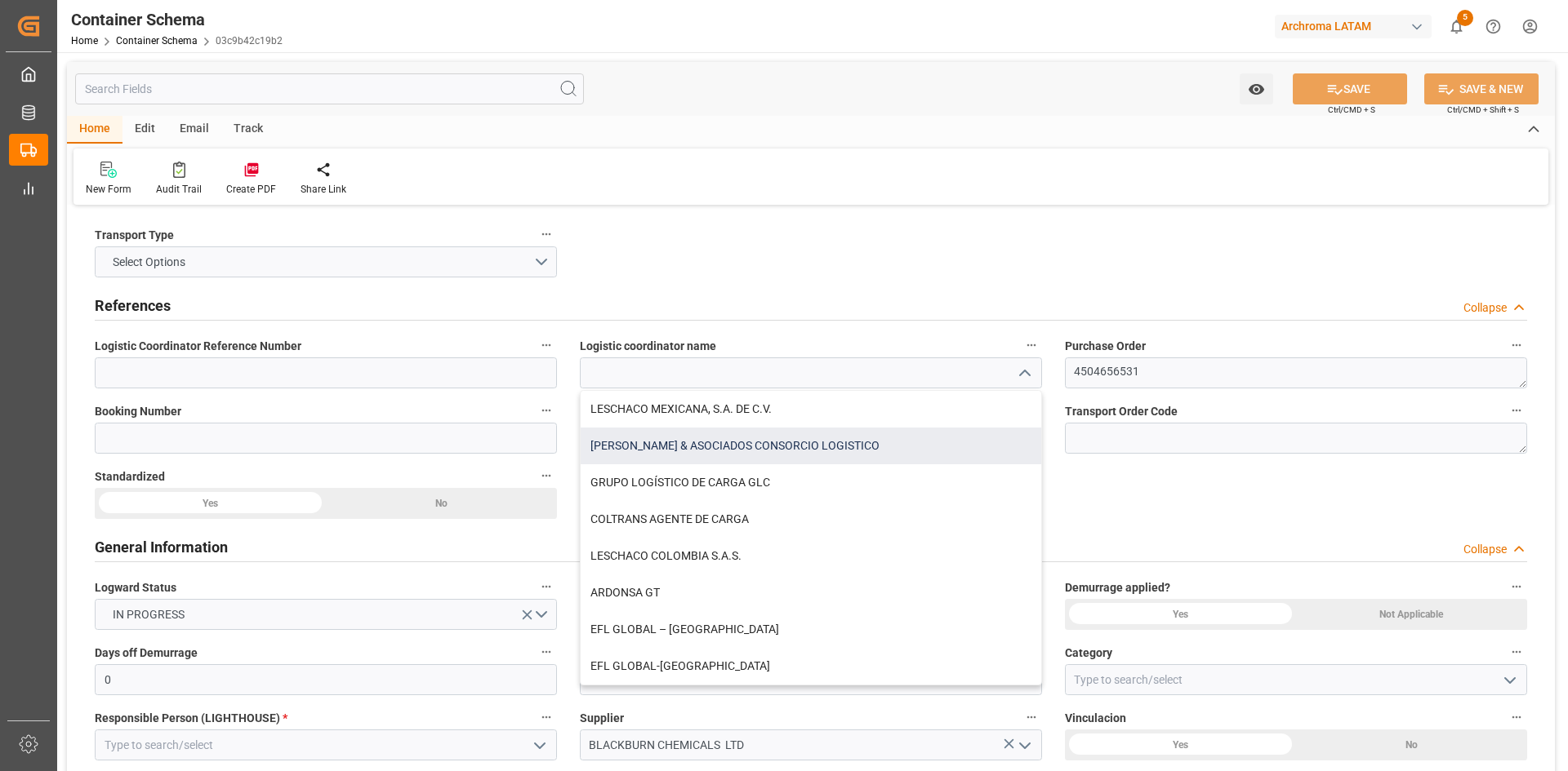
click at [839, 442] on div "[PERSON_NAME] & ASOCIADOS CONSORCIO LOGISTICO" at bounding box center [811, 446] width 461 height 37
type input "[PERSON_NAME] & ASOCIADOS CONSORCIO LOGISTICO"
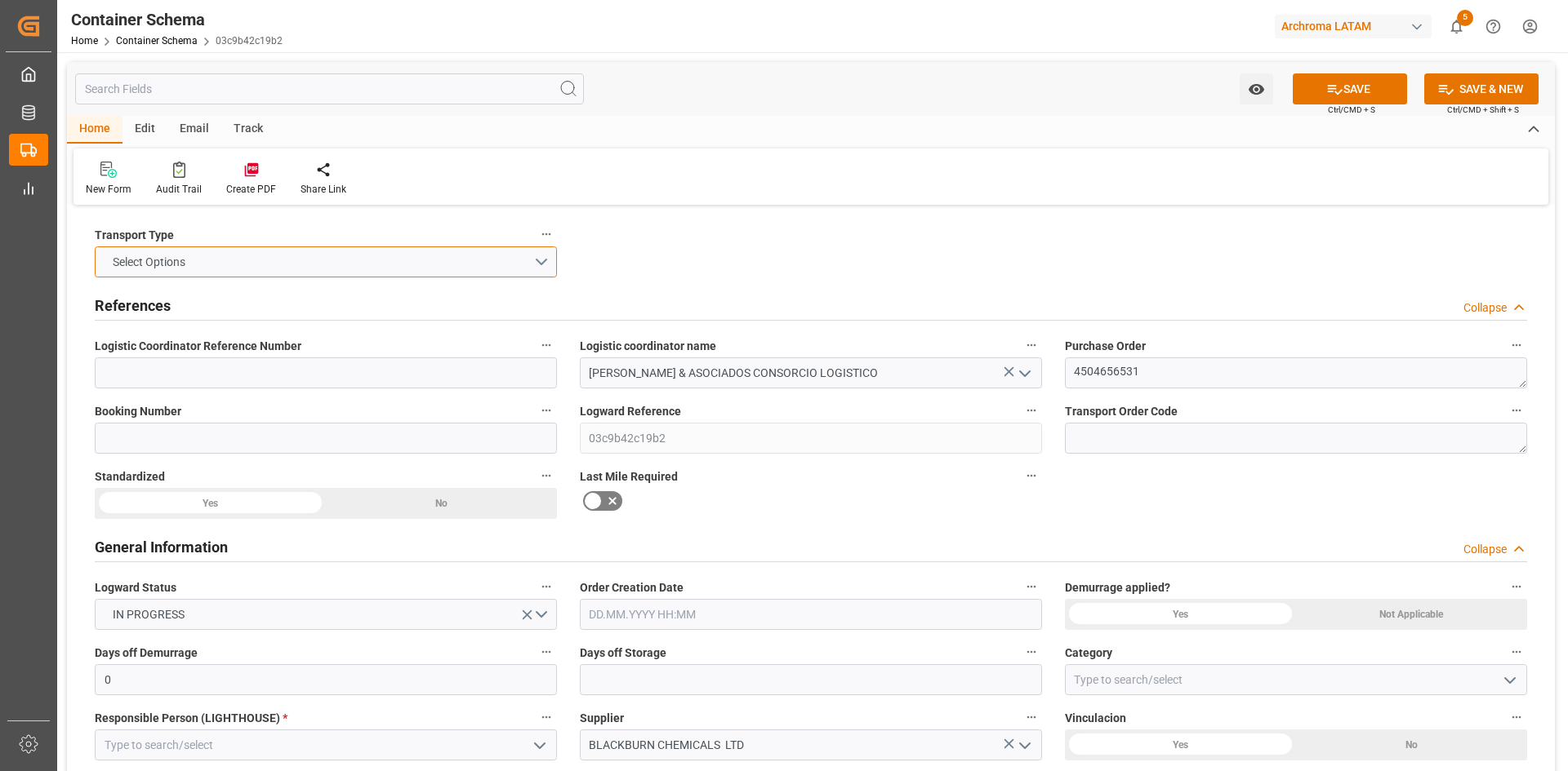
click at [542, 260] on button "Select Options" at bounding box center [325, 261] width 462 height 31
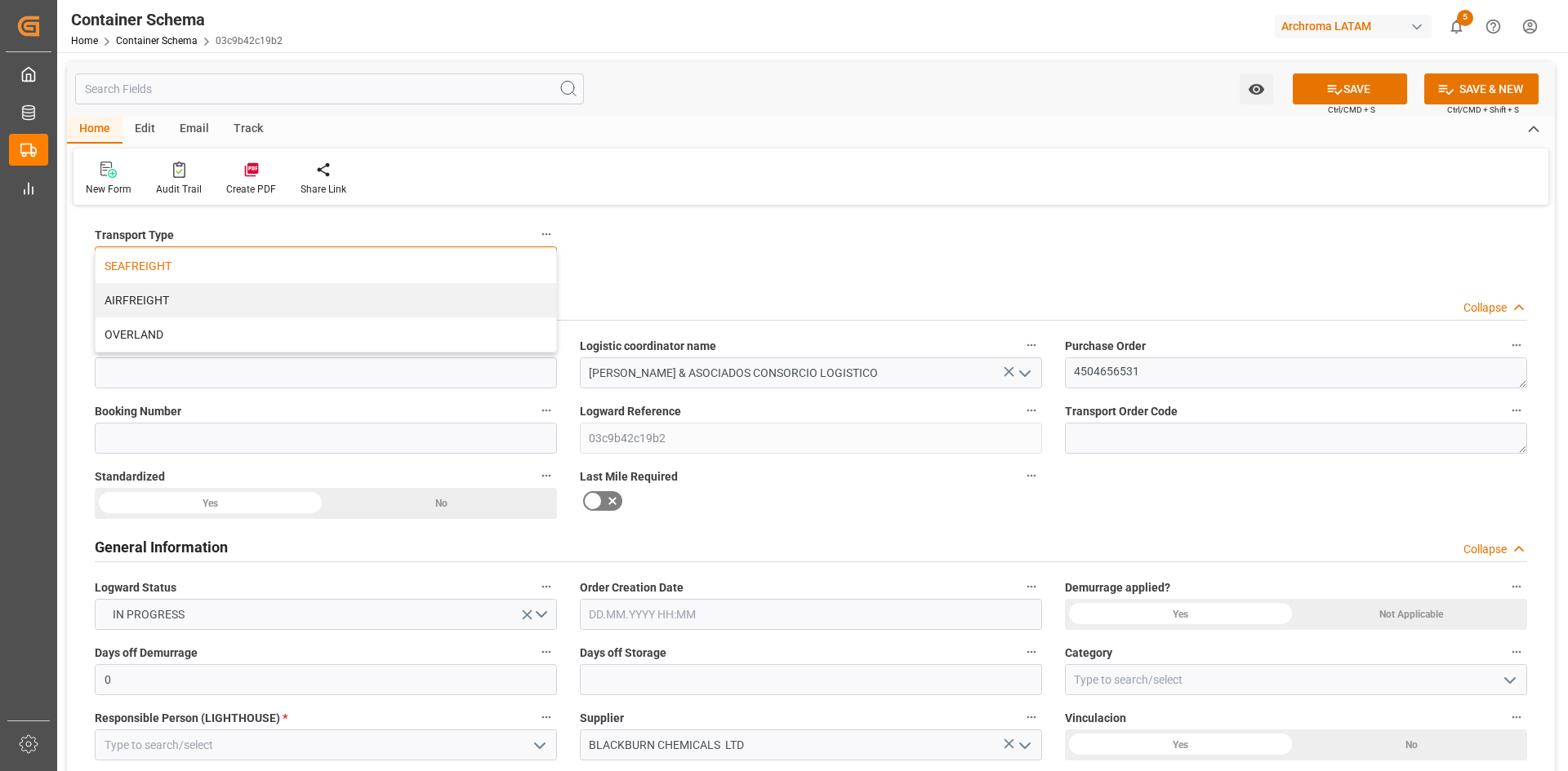
click at [220, 272] on div "SEAFREIGHT" at bounding box center [326, 266] width 461 height 34
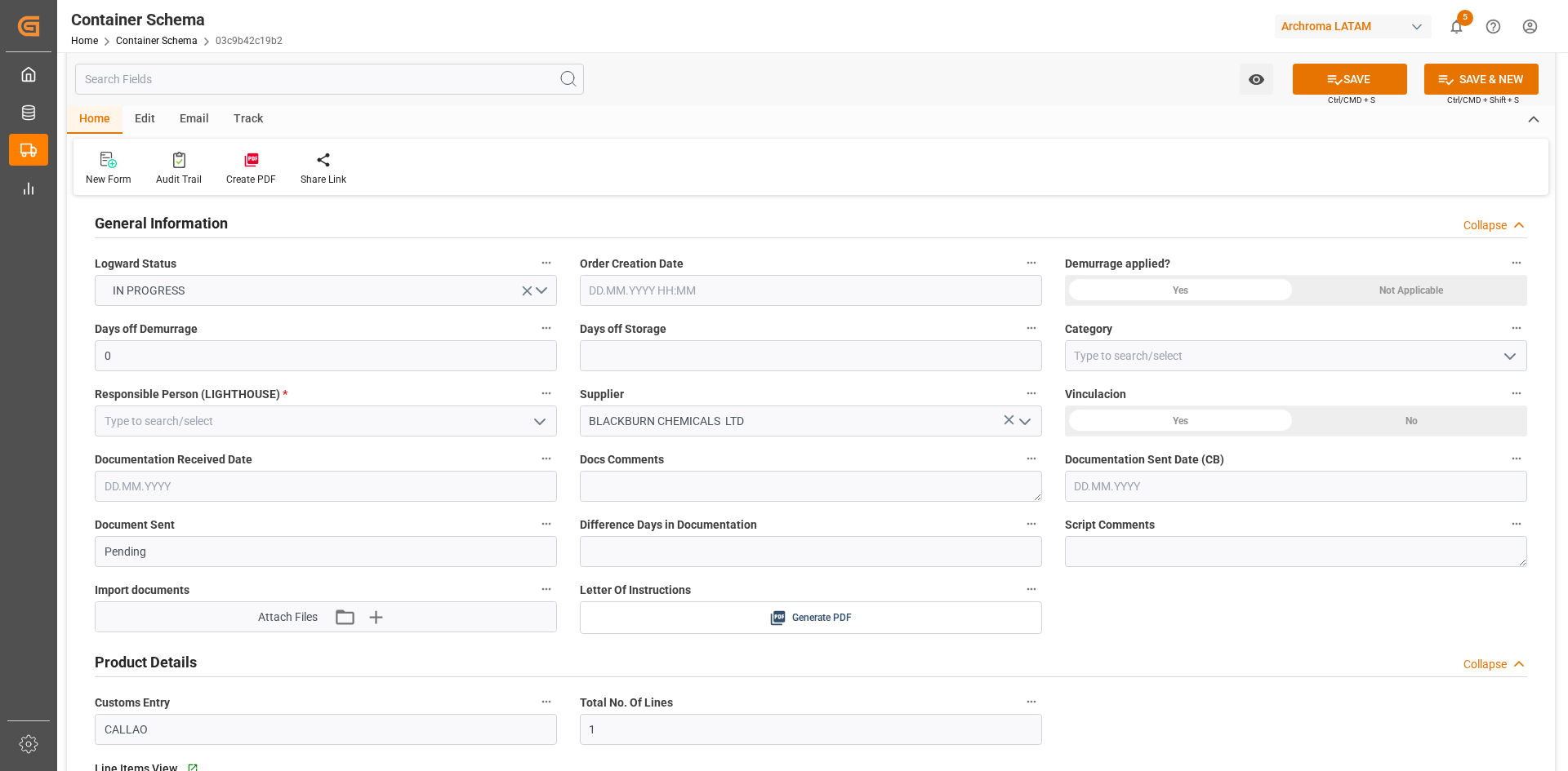
scroll to position [326, 0]
click at [536, 425] on icon "open menu" at bounding box center [539, 419] width 20 height 20
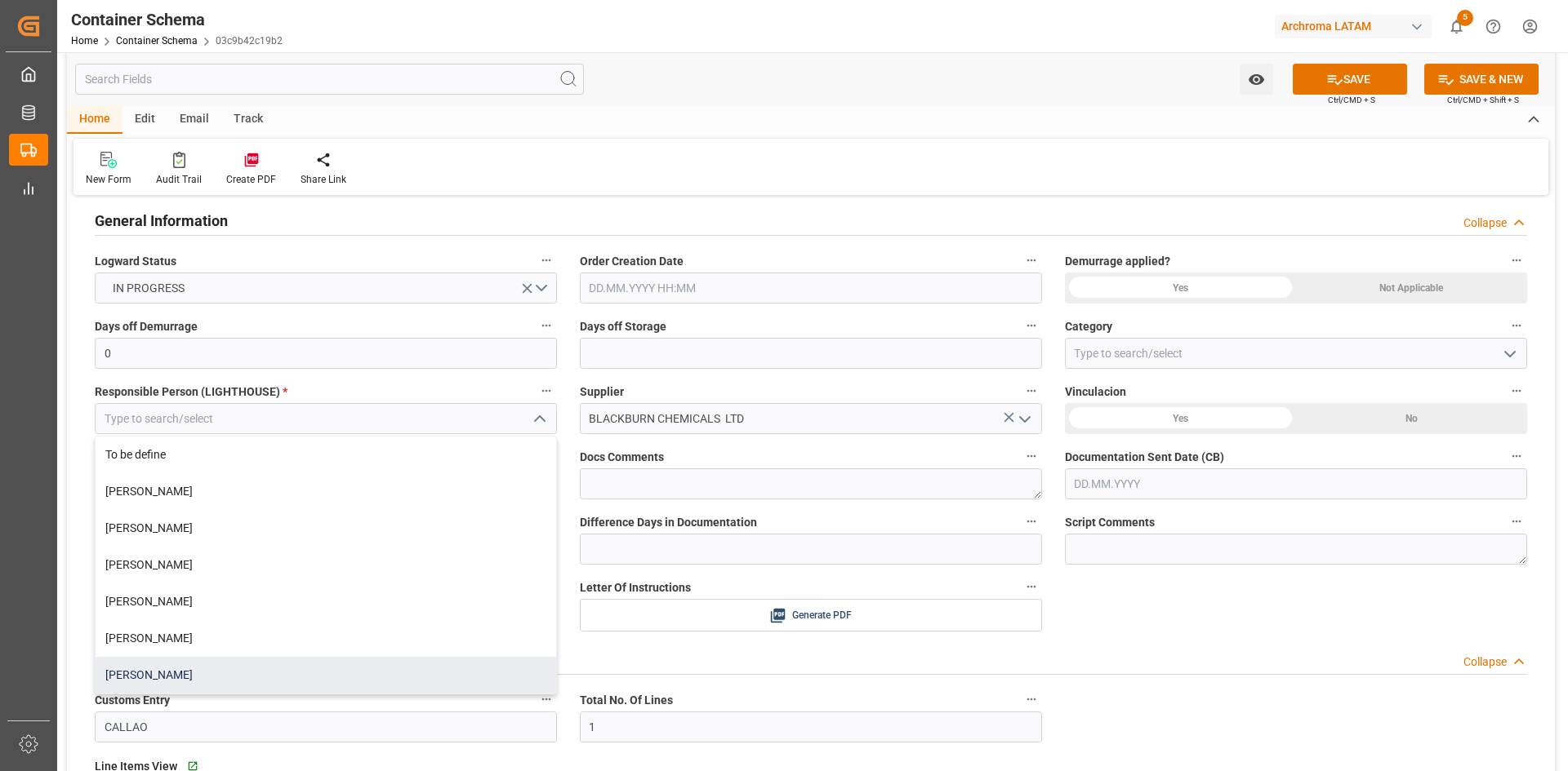
click at [213, 675] on div "[PERSON_NAME]" at bounding box center [326, 675] width 461 height 37
type input "[PERSON_NAME]"
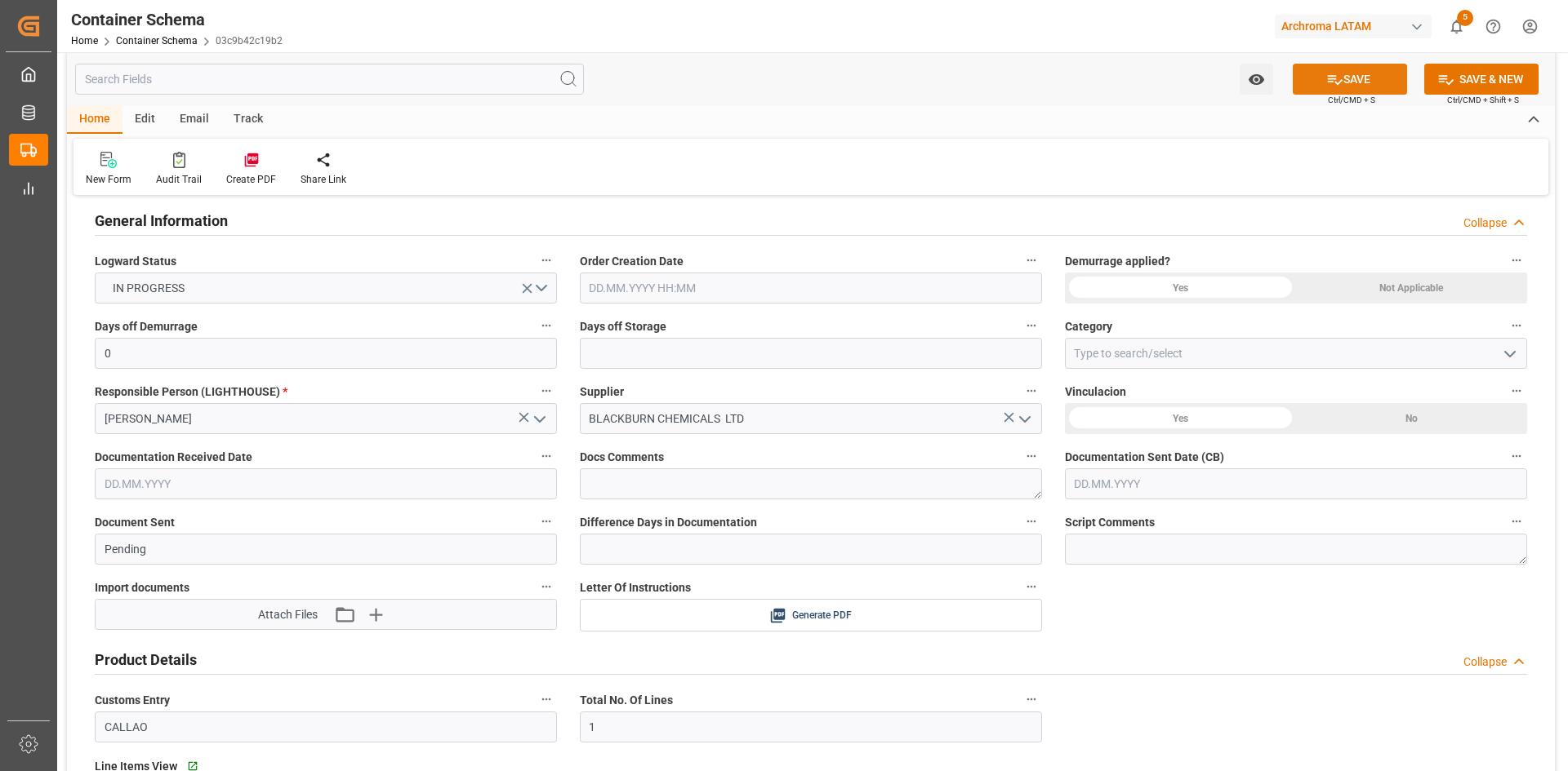
click at [1337, 82] on icon at bounding box center [1336, 80] width 15 height 9
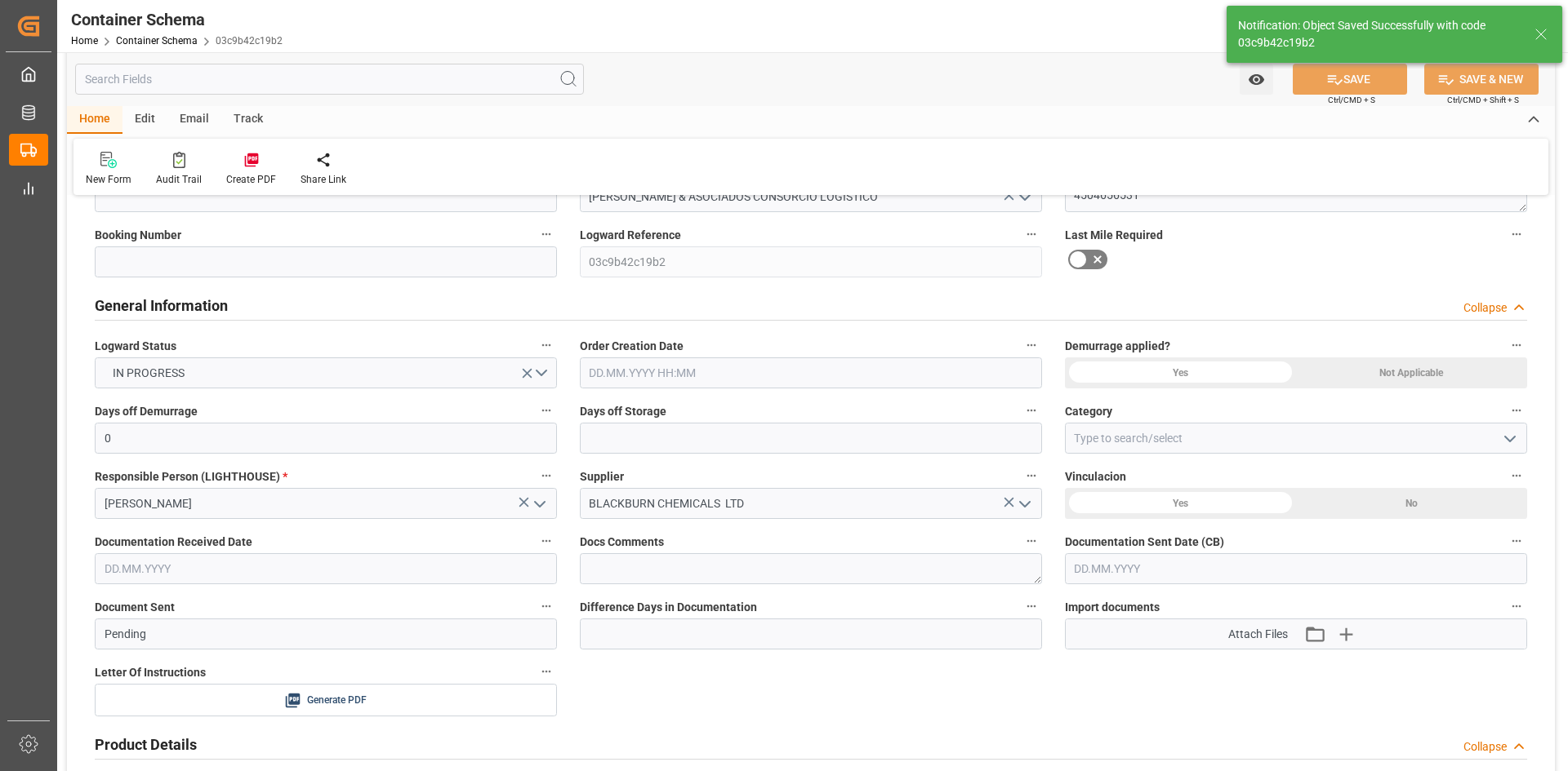
scroll to position [0, 0]
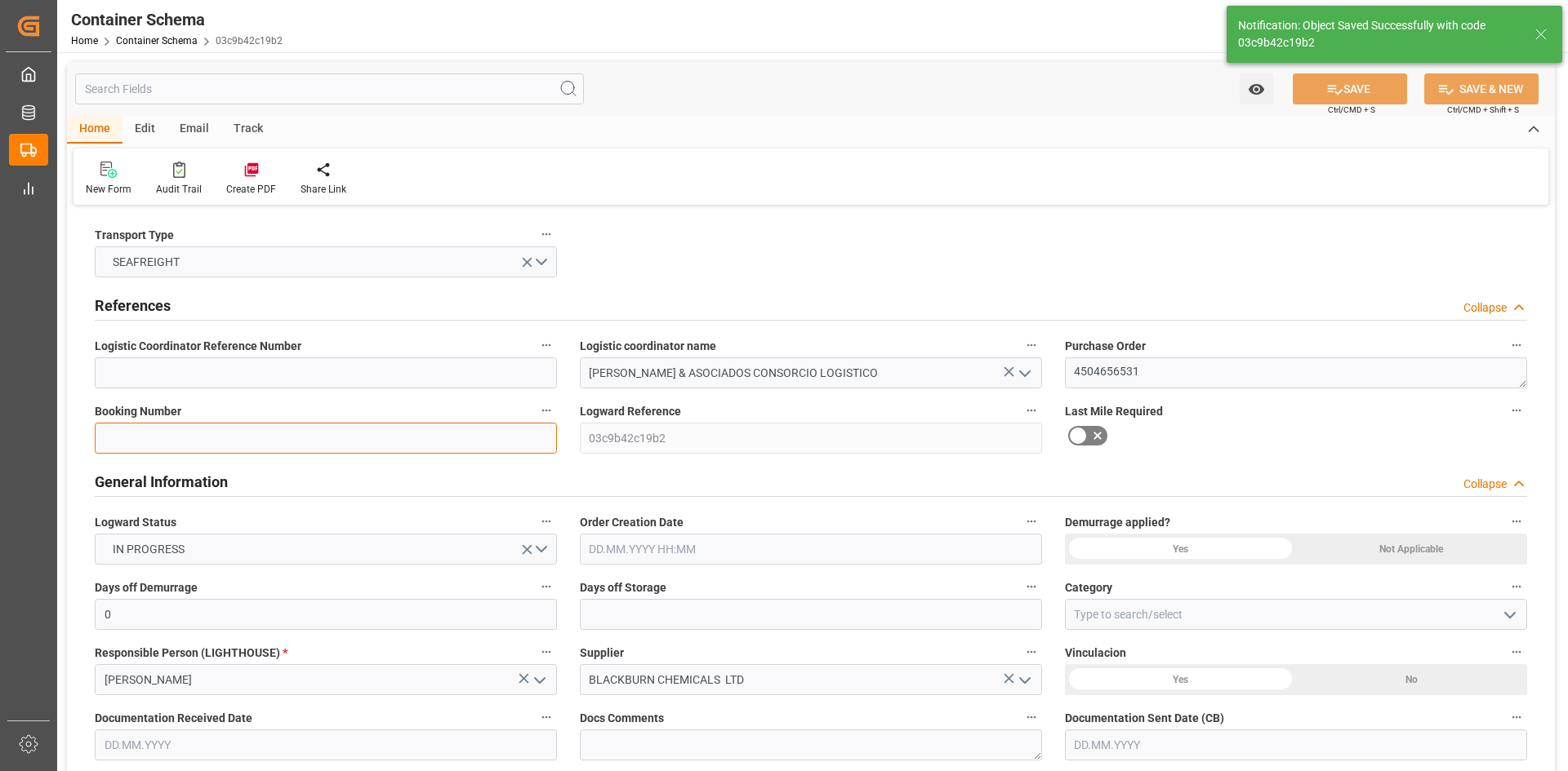
click at [494, 448] on input at bounding box center [325, 438] width 462 height 31
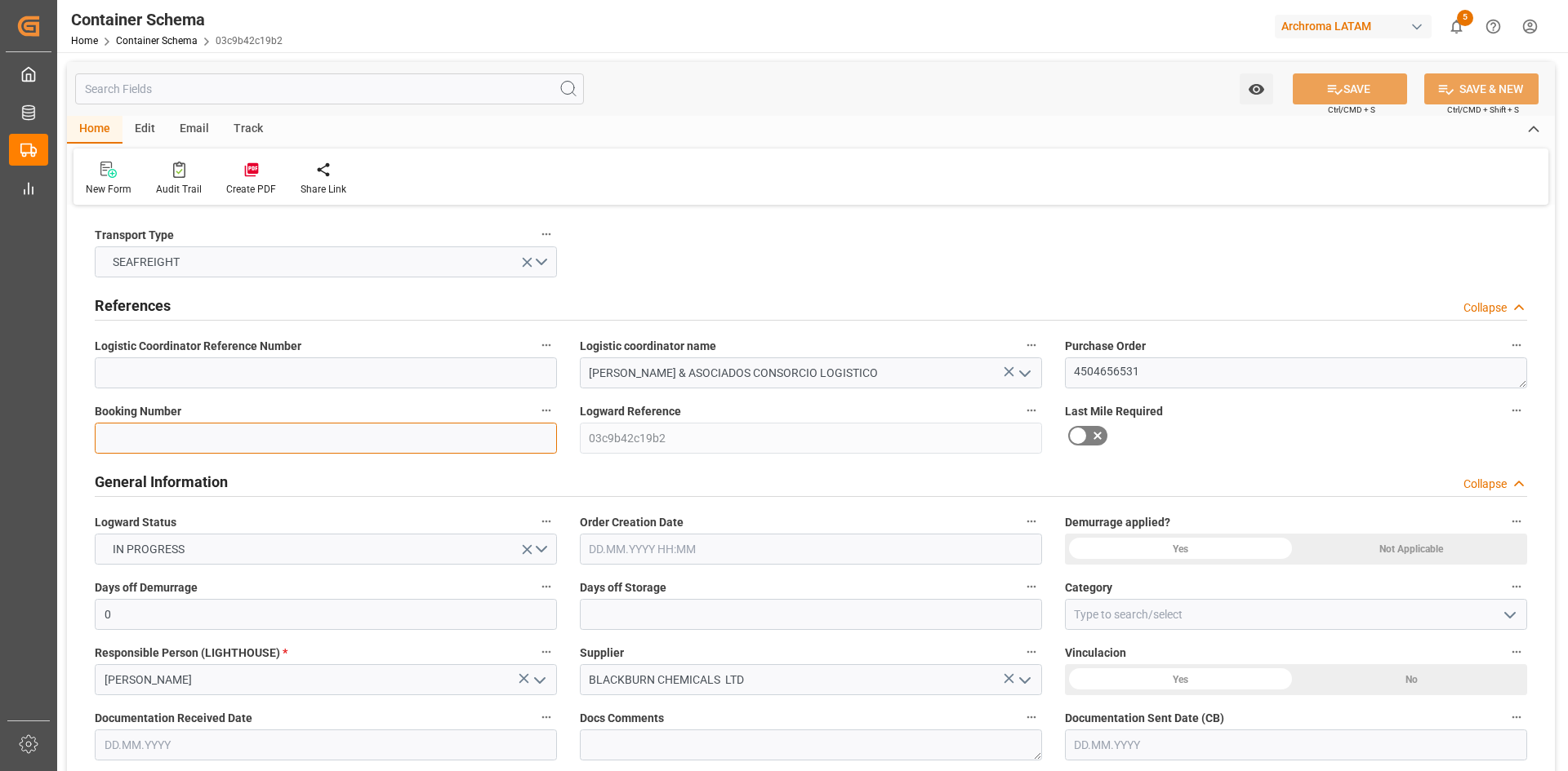
paste input "HLCULIV250885888"
type input "HLCULIV250885888"
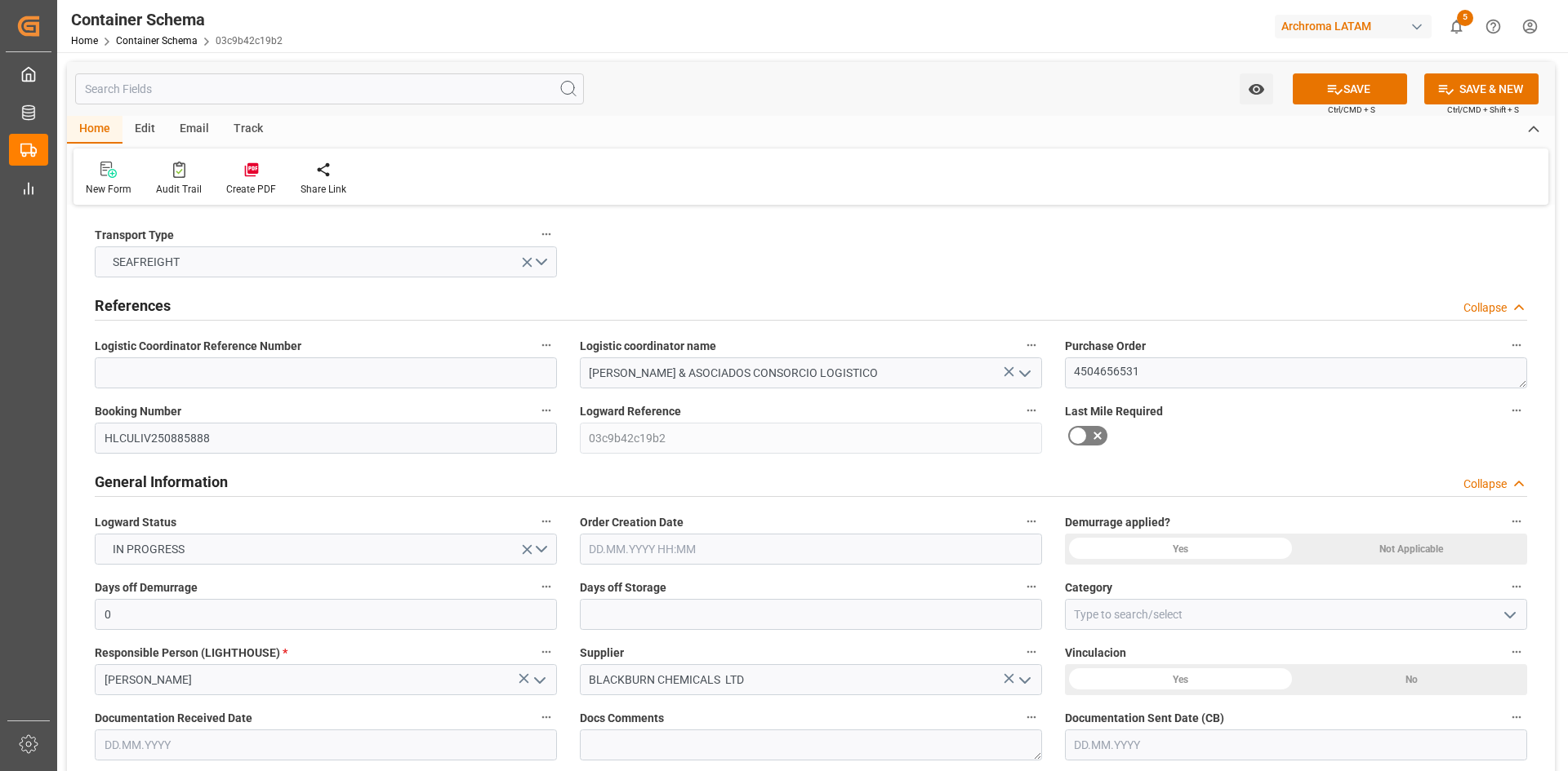
click at [1092, 435] on icon at bounding box center [1097, 435] width 20 height 20
click at [0, 0] on input "checkbox" at bounding box center [0, 0] width 0 height 0
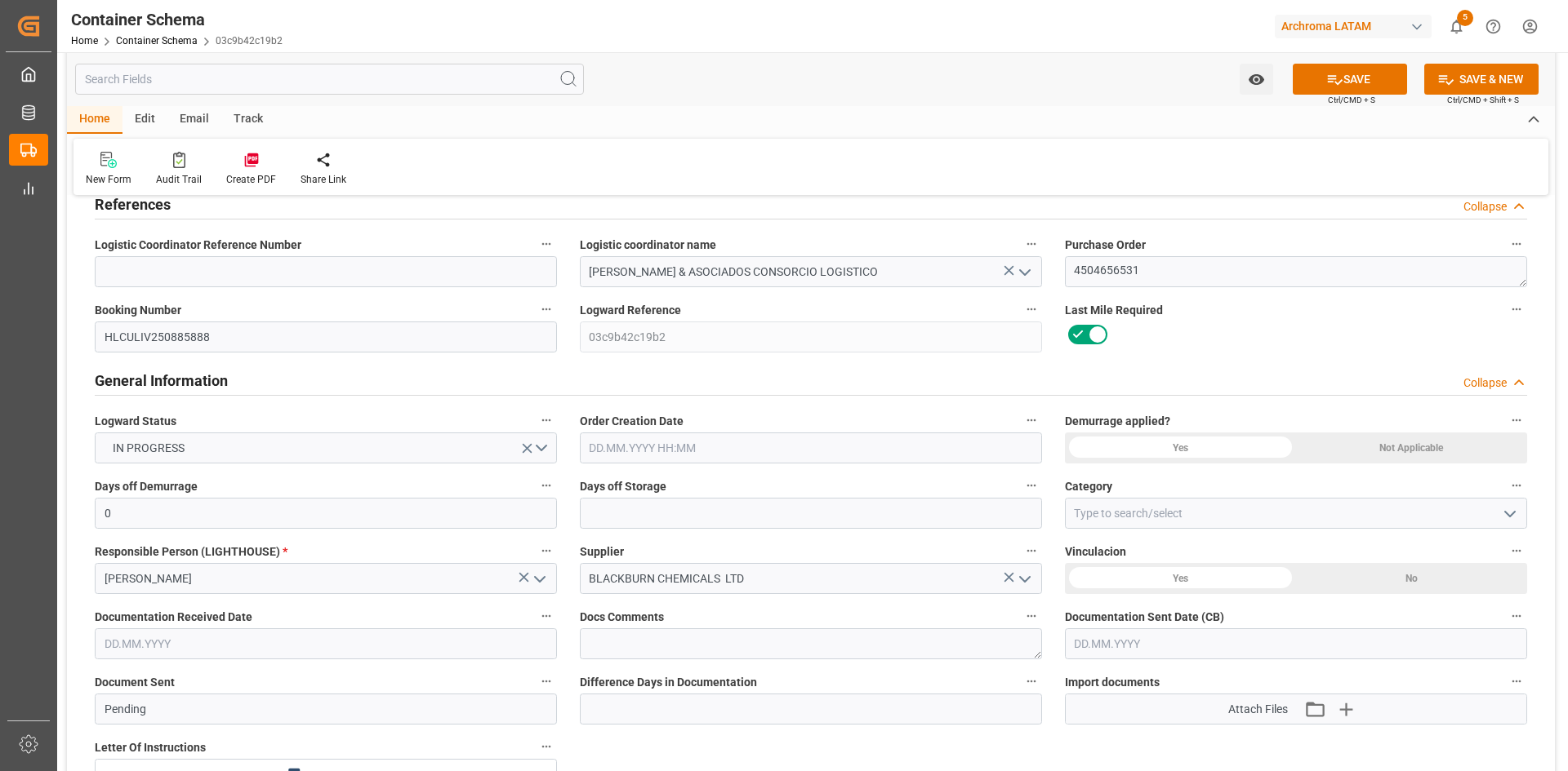
scroll to position [244, 0]
